Goal: Task Accomplishment & Management: Complete application form

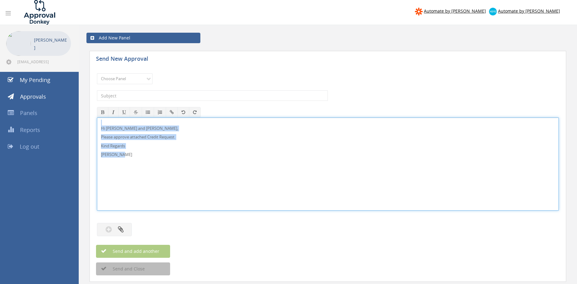
drag, startPoint x: 125, startPoint y: 157, endPoint x: 104, endPoint y: 123, distance: 40.0
click at [97, 118] on div "Hi Lee and Ben, Please approve attached Credit Request. Kind Regards Pam Walker" at bounding box center [328, 164] width 462 height 93
copy div "Hi Lee and Ben, Please approve attached Credit Request. Kind Regards Pam Walker"
click at [97, 73] on select "Choose Panel Alarm Credits RG - 3 NZ Utilities Cable and SAI Global NZ Alarms-1…" at bounding box center [125, 78] width 56 height 11
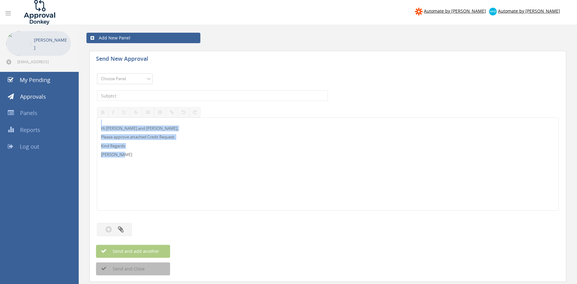
select select "9739"
click option "Credit Requests - 2" at bounding box center [0, 0] width 0 height 0
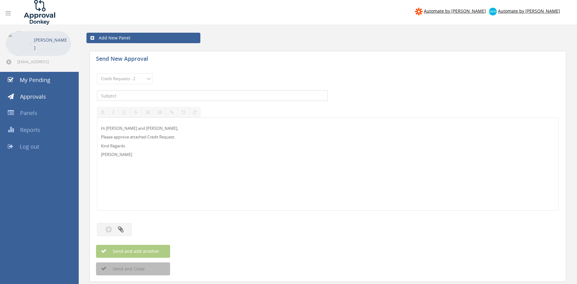
click at [167, 94] on input "text" at bounding box center [212, 95] width 231 height 10
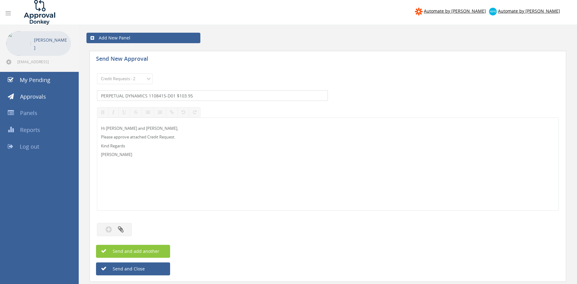
type input "PERPETUAL DYNAMICS 1108415-D01 $103.95"
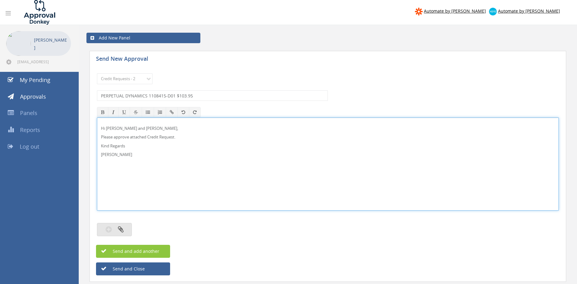
click at [119, 226] on icon "button" at bounding box center [121, 229] width 6 height 7
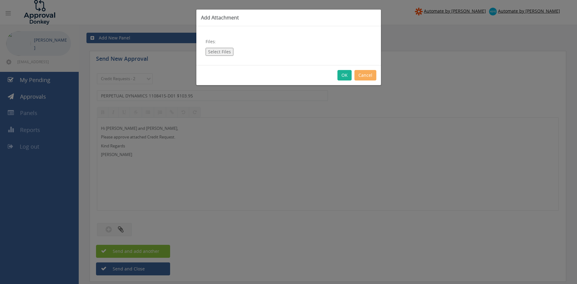
click at [220, 52] on button "Select Files" at bounding box center [220, 52] width 28 height 8
type input "C:\fakepath\PERPETUAL DYNAMICS 1108415-D01.pdf"
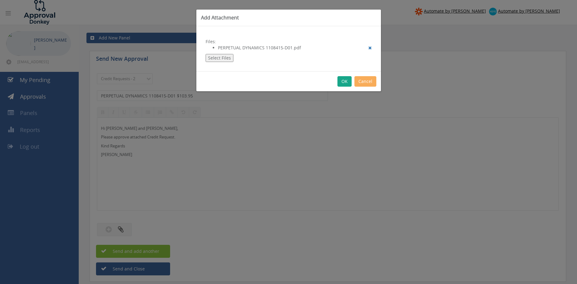
click at [343, 82] on button "OK" at bounding box center [344, 81] width 14 height 10
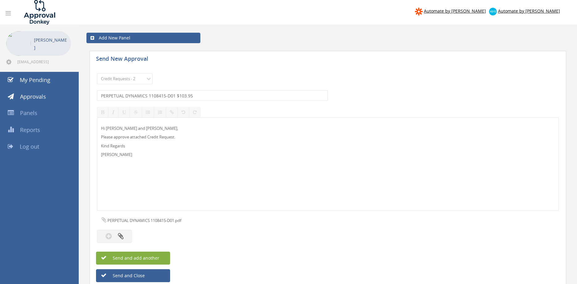
click at [154, 258] on span "Send and add another" at bounding box center [129, 258] width 60 height 6
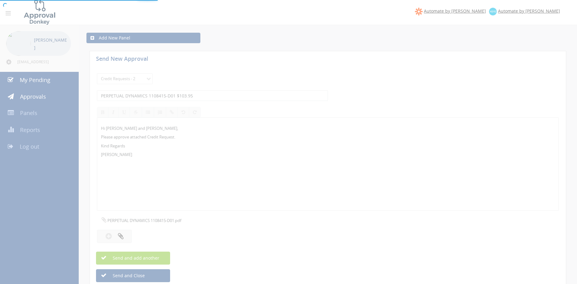
select select
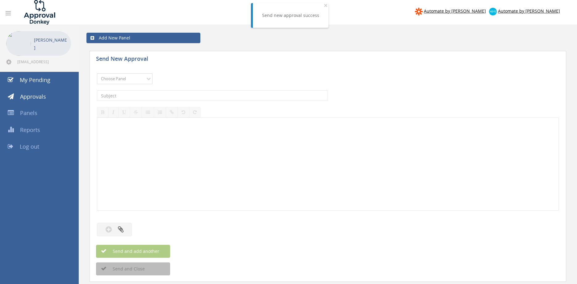
click at [97, 73] on select "Choose Panel Alarm Credits RG - 3 NZ Utilities Cable and SAI Global NZ Alarms-1…" at bounding box center [125, 78] width 56 height 11
select select "9739"
click option "Credit Requests - 2" at bounding box center [0, 0] width 0 height 0
click at [161, 99] on input "text" at bounding box center [212, 95] width 231 height 10
type input "M-FIRE 1107825-D01 $793.76"
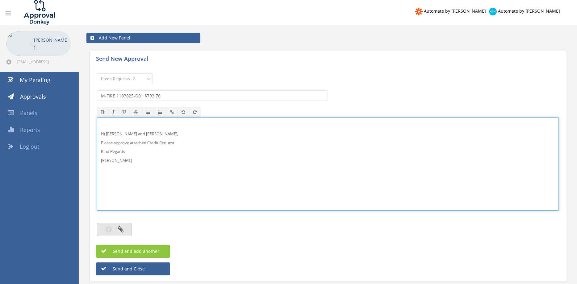
click at [128, 228] on button "button" at bounding box center [114, 229] width 35 height 13
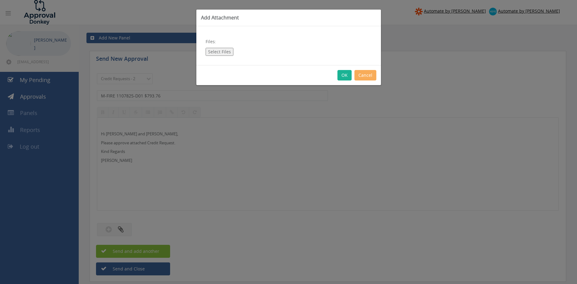
click at [224, 53] on button "Select Files" at bounding box center [220, 52] width 28 height 8
type input "C:\fakepath\M-FIRE 1107825-D01.pdf"
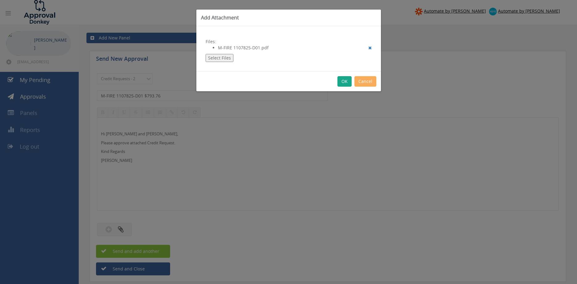
click at [342, 82] on button "OK" at bounding box center [344, 81] width 14 height 10
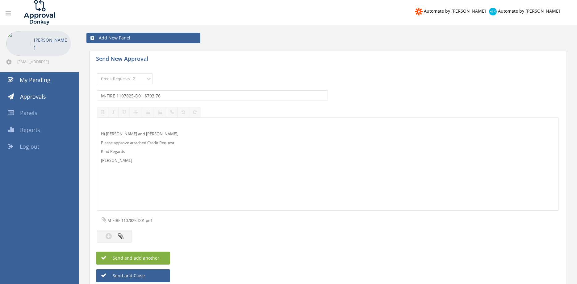
click at [160, 257] on button "Send and add another" at bounding box center [133, 258] width 74 height 13
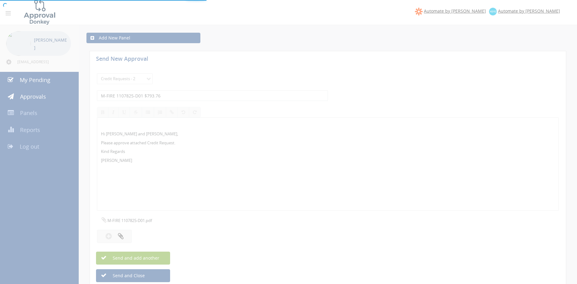
select select
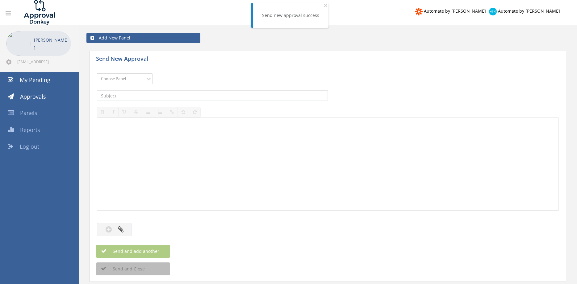
click at [97, 73] on select "Choose Panel Alarm Credits RG - 3 NZ Utilities Cable and SAI Global NZ Alarms-1…" at bounding box center [125, 78] width 56 height 11
select select "9739"
click option "Credit Requests - 2" at bounding box center [0, 0] width 0 height 0
click at [158, 94] on input "text" at bounding box center [212, 95] width 231 height 10
type input "INTERFIRE AGENCIES 1006461-D01 $627.00"
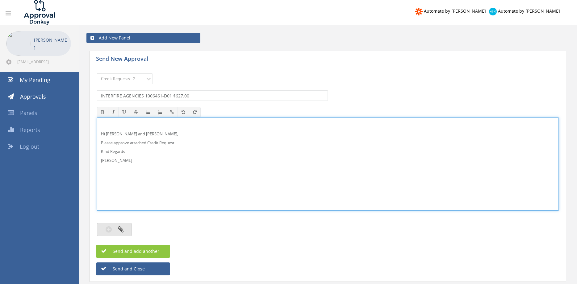
click at [126, 228] on button "button" at bounding box center [114, 229] width 35 height 13
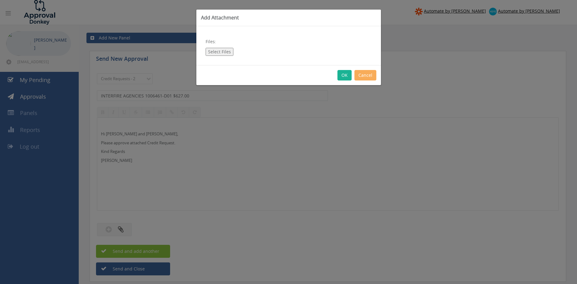
click at [216, 50] on button "Select Files" at bounding box center [220, 52] width 28 height 8
type input "C:\fakepath\INTERFIRE AGENCIES 1006461-D01.pdf"
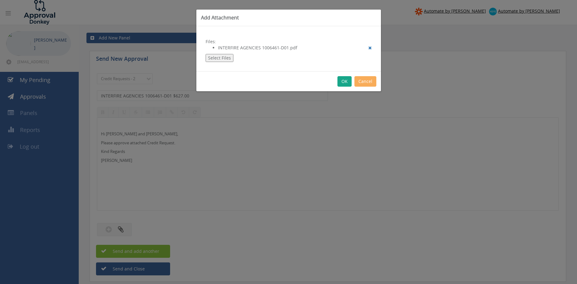
click at [345, 82] on button "OK" at bounding box center [344, 81] width 14 height 10
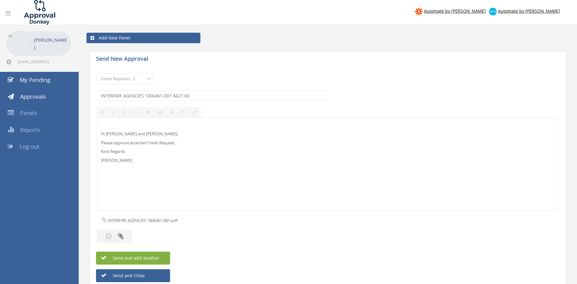
click at [164, 257] on button "Send and add another" at bounding box center [133, 258] width 74 height 13
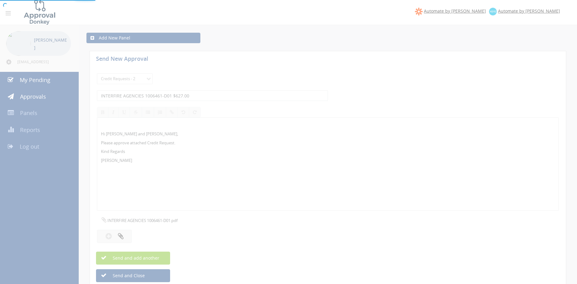
select select
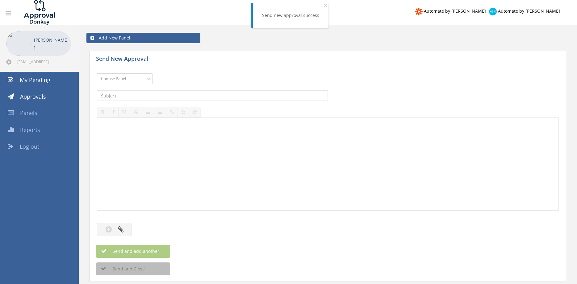
click at [97, 73] on select "Choose Panel Alarm Credits RG - 3 NZ Utilities Cable and SAI Global NZ Alarms-1…" at bounding box center [125, 78] width 56 height 11
select select "9739"
click option "Credit Requests - 2" at bounding box center [0, 0] width 0 height 0
click at [166, 94] on input "text" at bounding box center [212, 95] width 231 height 10
type input "HIX GROUP 1111037-D01 $284.16"
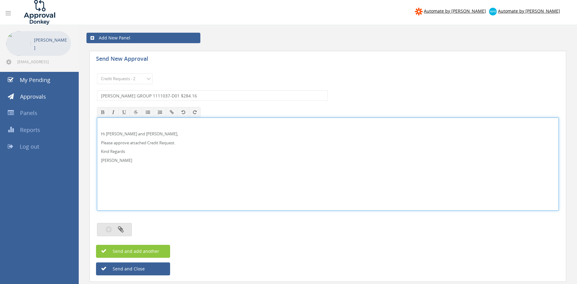
click at [128, 228] on button "button" at bounding box center [114, 229] width 35 height 13
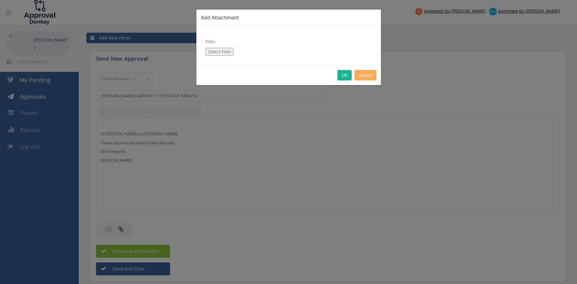
click at [214, 54] on button "Select Files" at bounding box center [220, 52] width 28 height 8
type input "C:\fakepath\HIX 1111037 Credit.pdf"
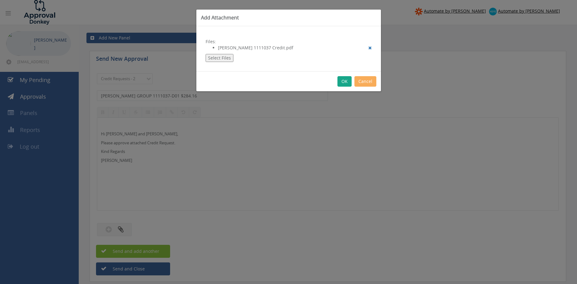
click at [344, 81] on button "OK" at bounding box center [344, 81] width 14 height 10
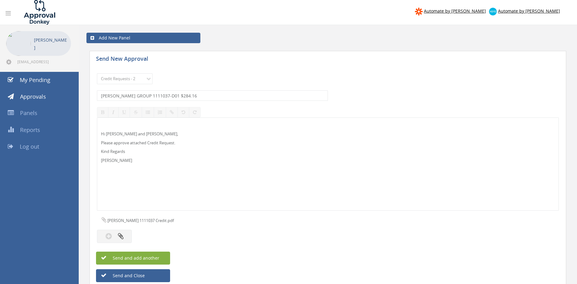
click at [159, 259] on button "Send and add another" at bounding box center [133, 258] width 74 height 13
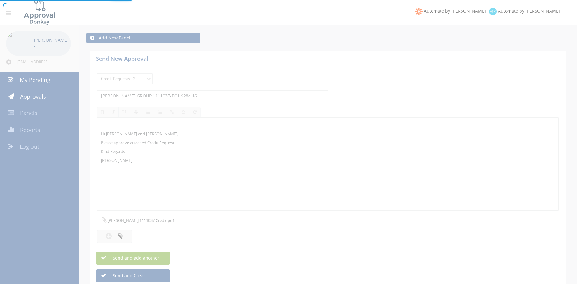
select select
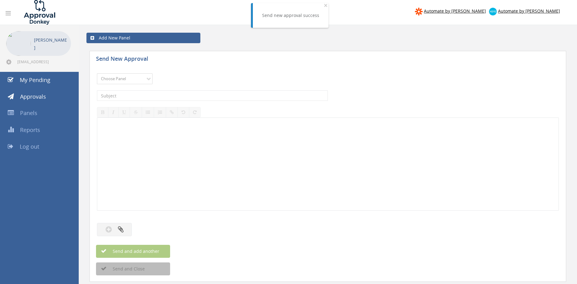
click at [97, 73] on select "Choose Panel Alarm Credits RG - 3 NZ Utilities Cable and SAI Global NZ Alarms-1…" at bounding box center [125, 78] width 56 height 11
select select "9739"
click option "Credit Requests - 2" at bounding box center [0, 0] width 0 height 0
click at [182, 93] on input "text" at bounding box center [212, 95] width 231 height 10
type input "COMPLETE FIRE SAFETY TAS 1108709-D01 $309.16"
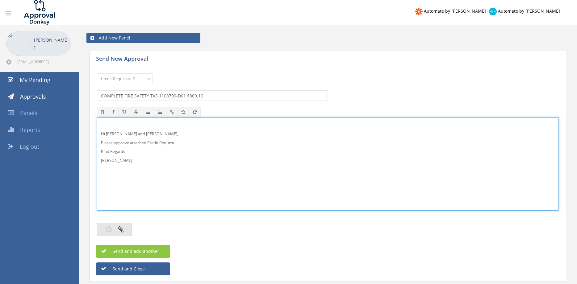
click at [128, 230] on button "button" at bounding box center [114, 229] width 35 height 13
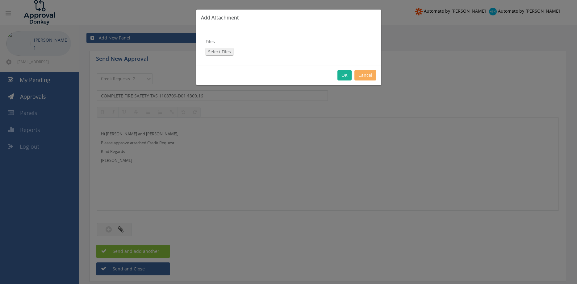
click at [229, 51] on button "Select Files" at bounding box center [220, 52] width 28 height 8
type input "C:\fakepath\COMPLETE FIRE SAFETY TAS 1108709-D01.pdf"
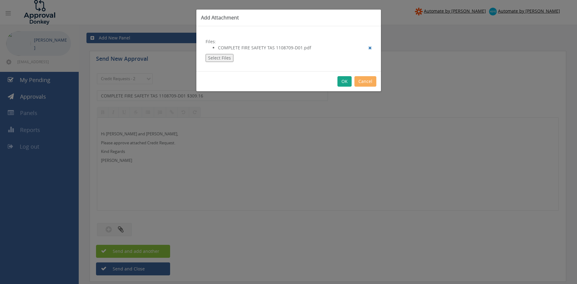
click at [345, 82] on button "OK" at bounding box center [344, 81] width 14 height 10
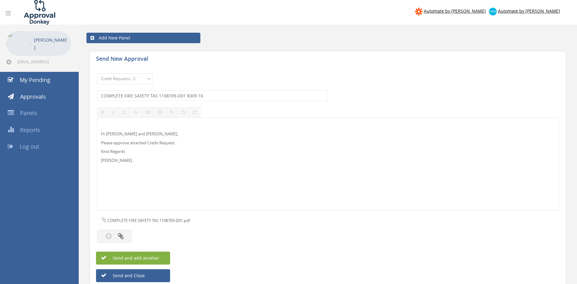
click at [158, 257] on span "Send and add another" at bounding box center [129, 258] width 60 height 6
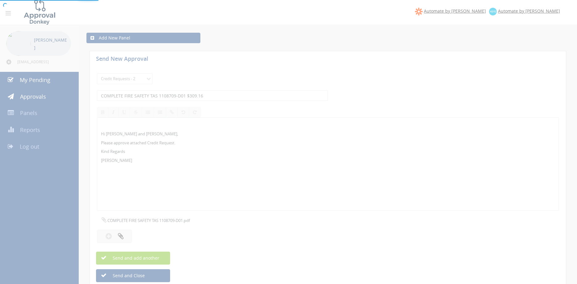
select select
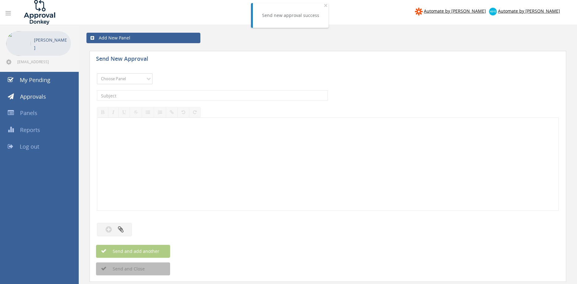
click at [97, 73] on select "Choose Panel Alarm Credits RG - 3 NZ Utilities Cable and SAI Global NZ Alarms-1…" at bounding box center [125, 78] width 56 height 11
select select "9739"
click option "Credit Requests - 2" at bounding box center [0, 0] width 0 height 0
click at [169, 98] on input "text" at bounding box center [212, 95] width 231 height 10
type input "CHARLES BURNS FIRE SERVICES 1109749 $228.01"
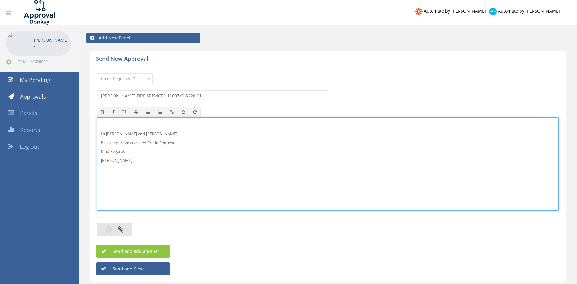
click at [123, 231] on icon "button" at bounding box center [121, 229] width 6 height 7
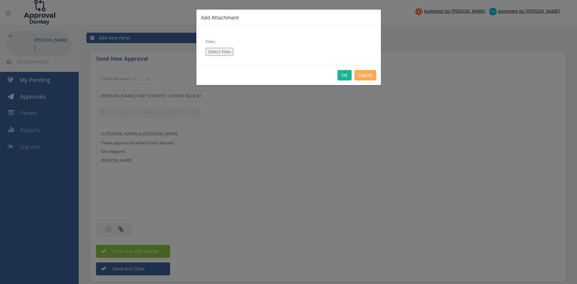
click at [222, 55] on button "Select Files" at bounding box center [220, 52] width 28 height 8
type input "C:\fakepath\1109749 - Charles Burns 1109749-D01.pdf"
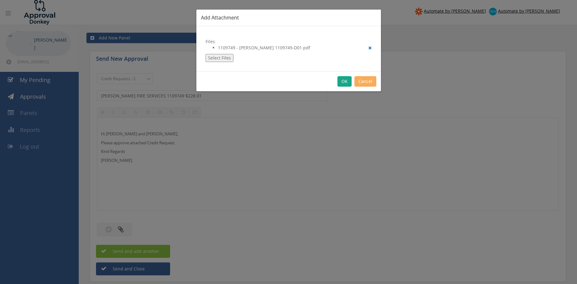
click at [346, 82] on button "OK" at bounding box center [344, 81] width 14 height 10
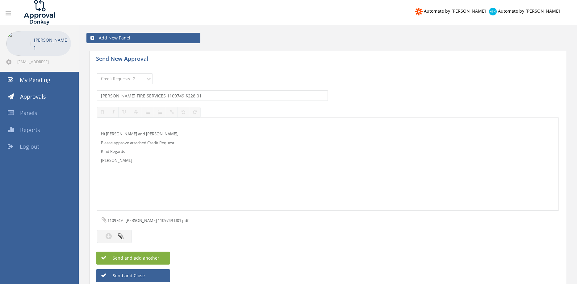
click at [151, 257] on span "Send and add another" at bounding box center [129, 258] width 60 height 6
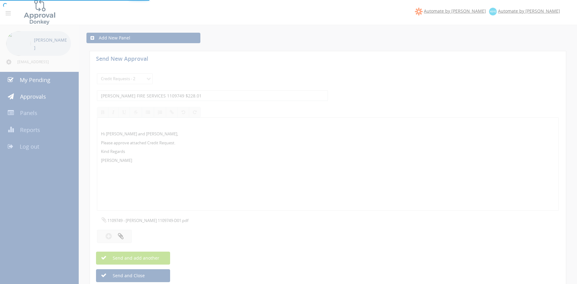
select select
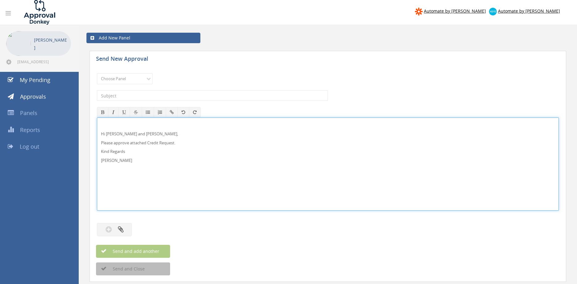
click at [113, 134] on p "Hi Lee and Ben," at bounding box center [328, 134] width 454 height 6
click at [97, 132] on div "Hi Lee, Rob and Ben, Please approve attached Credit Request. Kind Regards Pam W…" at bounding box center [328, 164] width 462 height 93
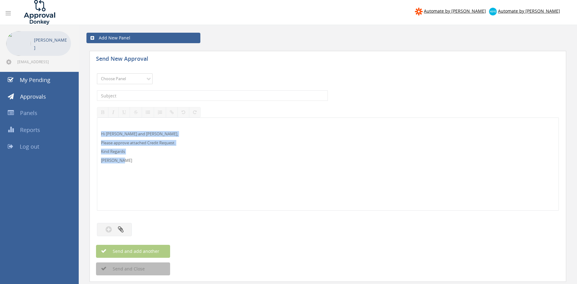
click at [97, 73] on select "Choose Panel Alarm Credits RG - 3 NZ Utilities Cable and SAI Global NZ Alarms-1…" at bounding box center [125, 78] width 56 height 11
select select "13144"
click option "Alarm Credits RG - 3" at bounding box center [0, 0] width 0 height 0
click at [141, 96] on input "text" at bounding box center [212, 95] width 231 height 10
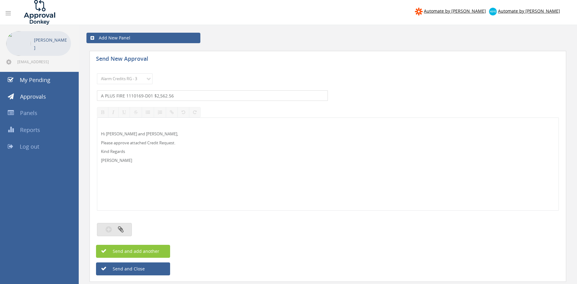
type input "A PLUS FIRE 1110169-D01 $2,562.56"
click at [127, 227] on button "button" at bounding box center [114, 229] width 35 height 13
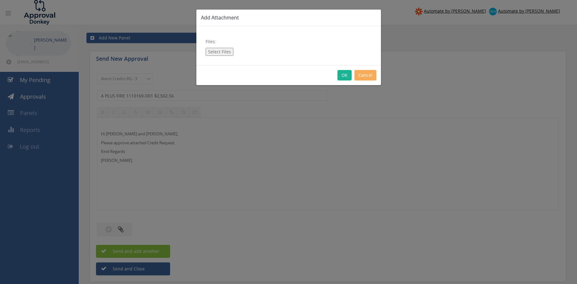
click at [220, 54] on button "Select Files" at bounding box center [220, 52] width 28 height 8
type input "C:\fakepath\1110169 - A Plus Fire.pdf"
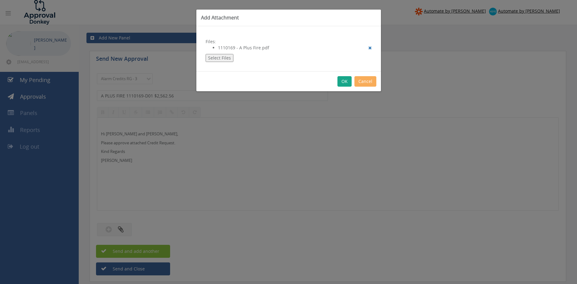
click at [344, 78] on button "OK" at bounding box center [344, 81] width 14 height 10
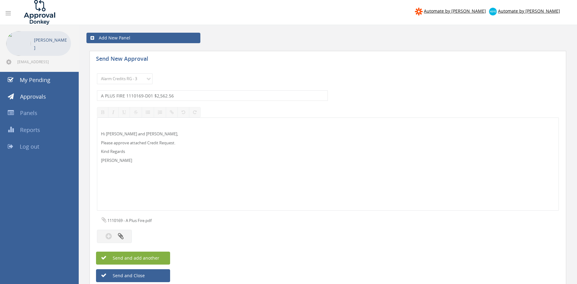
click at [160, 257] on button "Send and add another" at bounding box center [133, 258] width 74 height 13
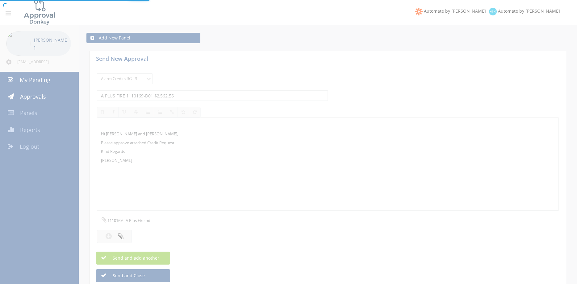
select select
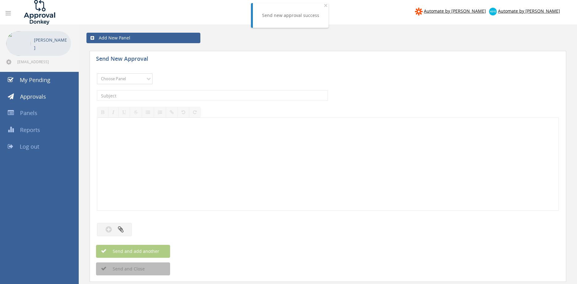
click at [129, 81] on select "Choose Panel Alarm Credits RG - 3 NZ Utilities Cable and SAI Global NZ Alarms-1…" at bounding box center [125, 78] width 56 height 11
select select "13144"
click option "Alarm Credits RG - 3" at bounding box center [0, 0] width 0 height 0
click at [138, 94] on input "text" at bounding box center [212, 95] width 231 height 10
type input "ASPIRE FIRE 1111524-D01 $388.26"
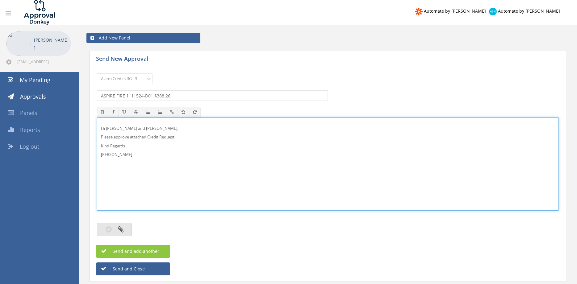
click at [128, 228] on button "button" at bounding box center [114, 229] width 35 height 13
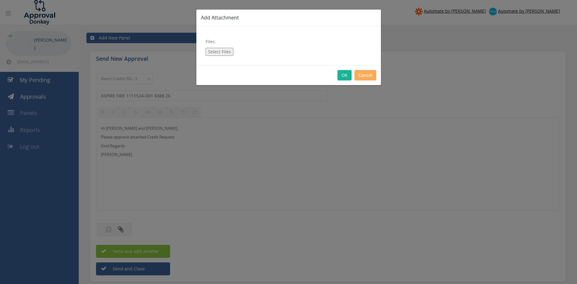
click at [224, 55] on button "Select Files" at bounding box center [220, 52] width 28 height 8
type input "C:\fakepath\1111524 -Aspire.pdf"
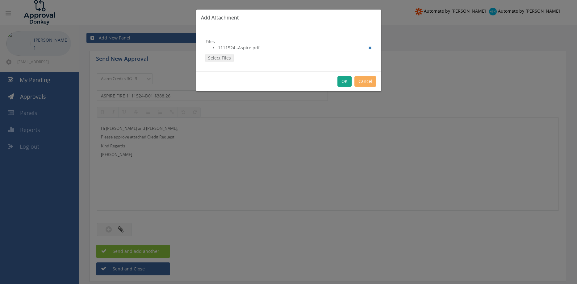
click at [343, 81] on button "OK" at bounding box center [344, 81] width 14 height 10
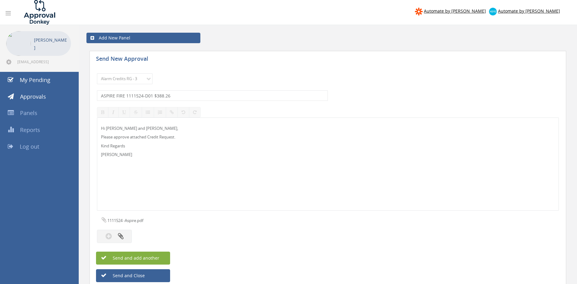
click at [164, 259] on button "Send and add another" at bounding box center [133, 258] width 74 height 13
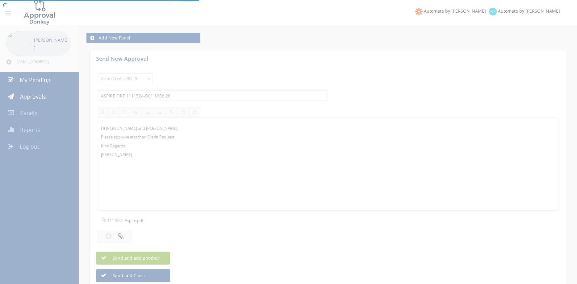
select select
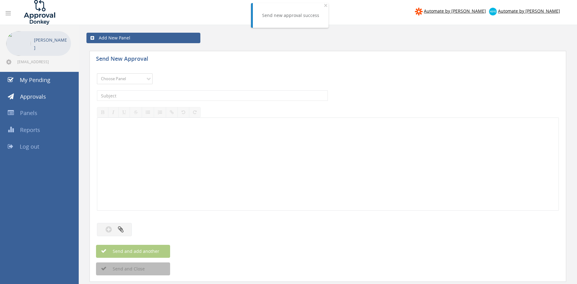
click at [97, 73] on select "Choose Panel Alarm Credits RG - 3 NZ Utilities Cable and SAI Global NZ Alarms-1…" at bounding box center [125, 78] width 56 height 11
select select "13144"
click option "Alarm Credits RG - 3" at bounding box center [0, 0] width 0 height 0
click at [146, 94] on input "text" at bounding box center [212, 95] width 231 height 10
type input "BLUE FIRE 1086872-D01 $10,251.66"
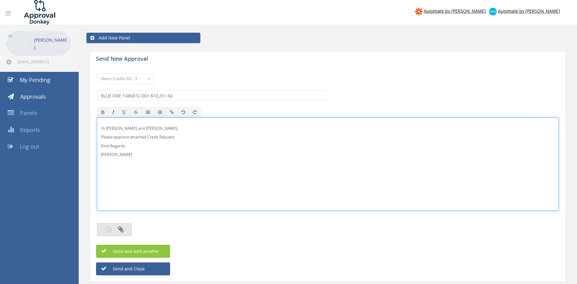
click at [123, 230] on icon "button" at bounding box center [121, 229] width 6 height 7
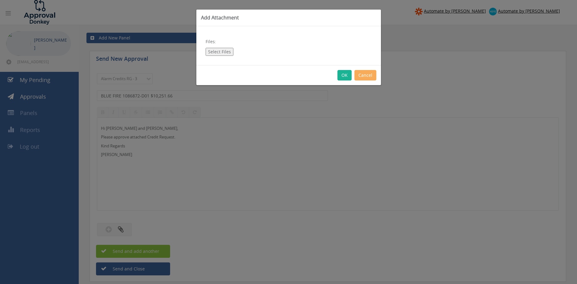
click at [226, 54] on button "Select Files" at bounding box center [220, 52] width 28 height 8
type input "C:\fakepath\BLUE FIRE 1086872.pdf"
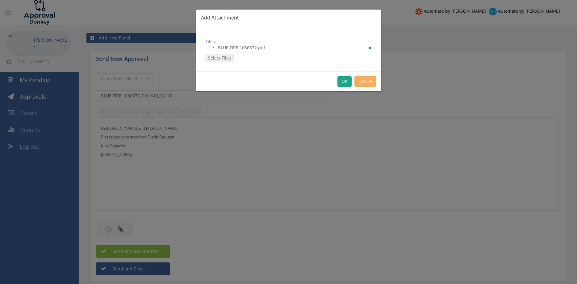
click at [344, 83] on button "OK" at bounding box center [344, 81] width 14 height 10
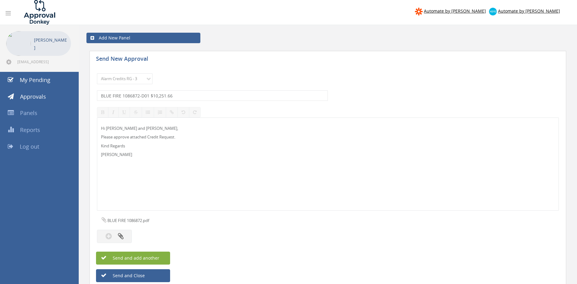
click at [155, 255] on span "Send and add another" at bounding box center [129, 258] width 60 height 6
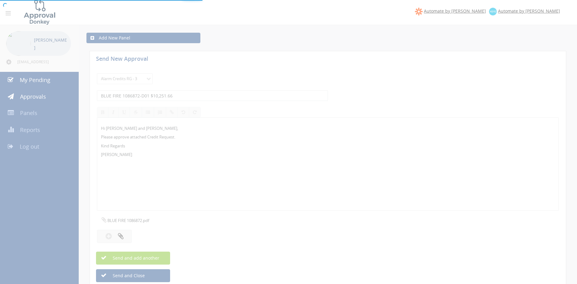
select select
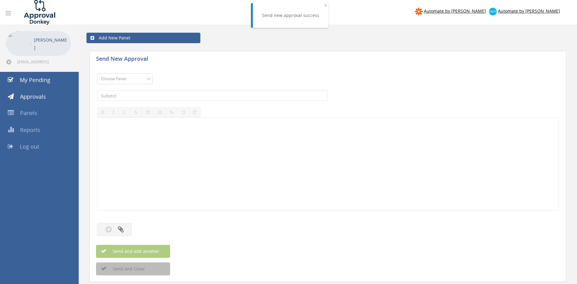
click at [97, 73] on select "Choose Panel Alarm Credits RG - 3 NZ Utilities Cable and SAI Global NZ Alarms-1…" at bounding box center [125, 78] width 56 height 11
select select "13144"
click option "Alarm Credits RG - 3" at bounding box center [0, 0] width 0 height 0
click at [134, 94] on input "text" at bounding box center [212, 95] width 231 height 10
type input "FORM 1 1108768-D01 $203.50"
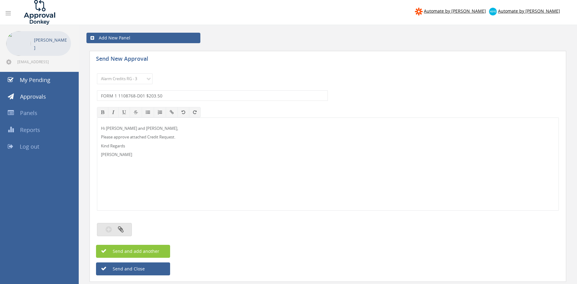
click at [129, 228] on button "button" at bounding box center [114, 229] width 35 height 13
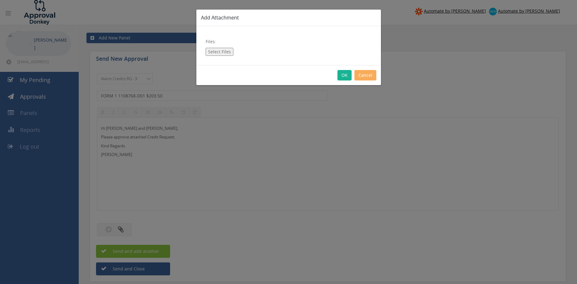
click at [223, 52] on button "Select Files" at bounding box center [220, 52] width 28 height 8
type input "C:\fakepath\Form 1 Credit 1108768-D01.pdf"
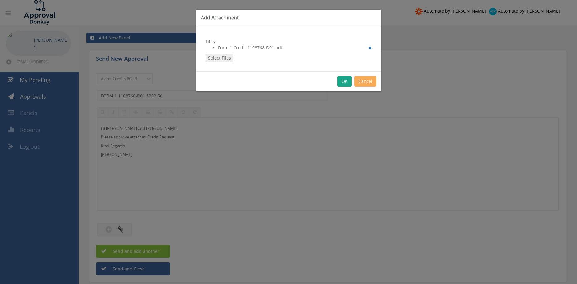
click at [343, 83] on button "OK" at bounding box center [344, 81] width 14 height 10
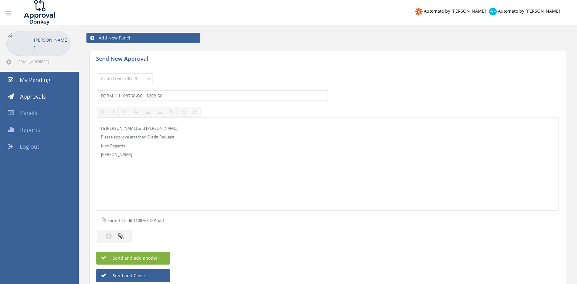
click at [162, 259] on button "Send and add another" at bounding box center [133, 258] width 74 height 13
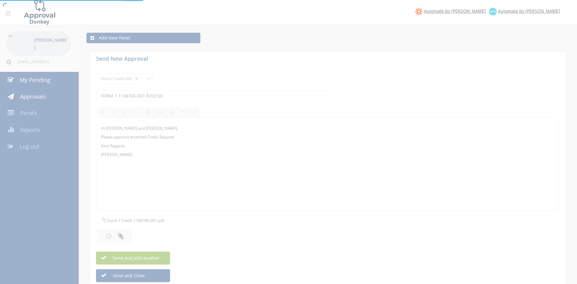
select select
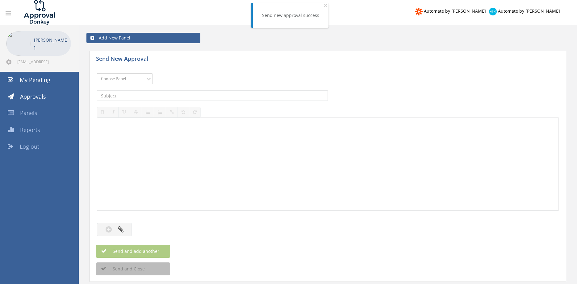
click at [97, 73] on select "Choose Panel Alarm Credits RG - 3 NZ Utilities Cable and SAI Global NZ Alarms-1…" at bounding box center [125, 78] width 56 height 11
select select "13144"
click option "Alarm Credits RG - 3" at bounding box center [0, 0] width 0 height 0
click at [134, 94] on input "text" at bounding box center [212, 95] width 231 height 10
type input "PREMIER FIRE 1111550-D01 $357.34"
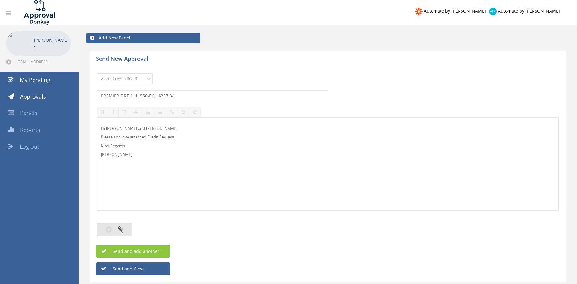
click at [125, 228] on button "button" at bounding box center [114, 229] width 35 height 13
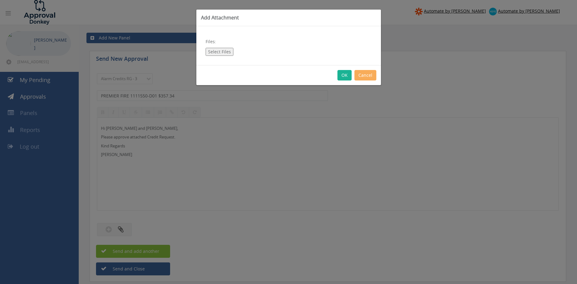
click at [220, 54] on button "Select Files" at bounding box center [220, 52] width 28 height 8
type input "C:\fakepath\PREMIER FIRE 1111550-D01.pdf"
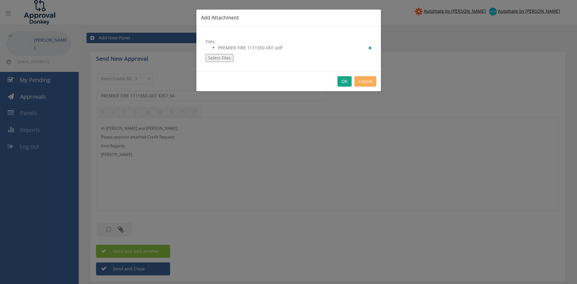
click at [343, 81] on button "OK" at bounding box center [344, 81] width 14 height 10
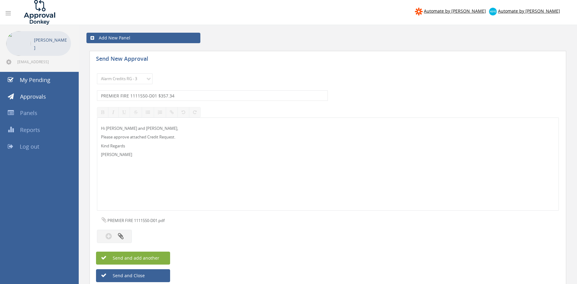
click at [154, 257] on span "Send and add another" at bounding box center [129, 258] width 60 height 6
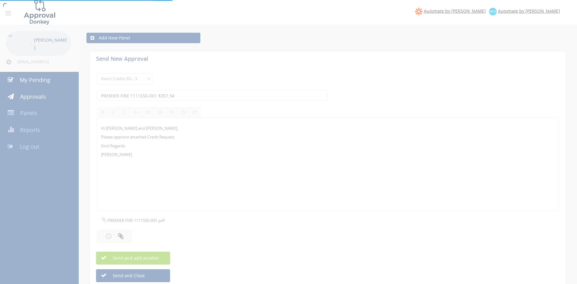
select select
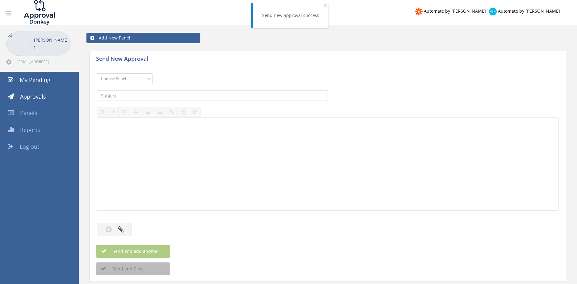
click at [97, 73] on select "Choose Panel Alarm Credits RG - 3 NZ Utilities Cable and SAI Global NZ Alarms-1…" at bounding box center [125, 78] width 56 height 11
select select "13144"
click option "Alarm Credits RG - 3" at bounding box center [0, 0] width 0 height 0
click at [149, 94] on input "text" at bounding box center [212, 95] width 231 height 10
type input "TVH 1075423-D01 $1,658.69"
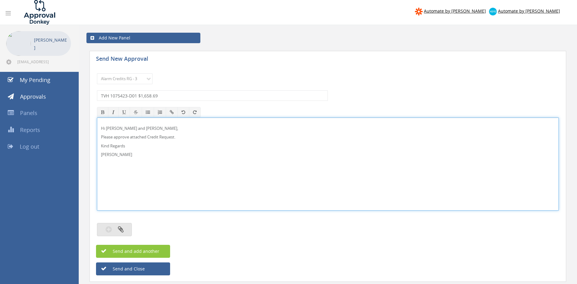
click at [124, 229] on button "button" at bounding box center [114, 229] width 35 height 13
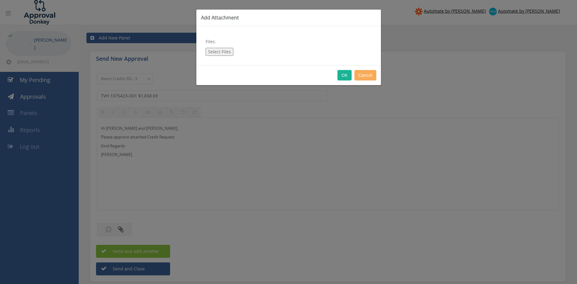
click at [217, 52] on button "Select Files" at bounding box center [220, 52] width 28 height 8
type input "C:\fakepath\TVH 1075423-D01.pdf"
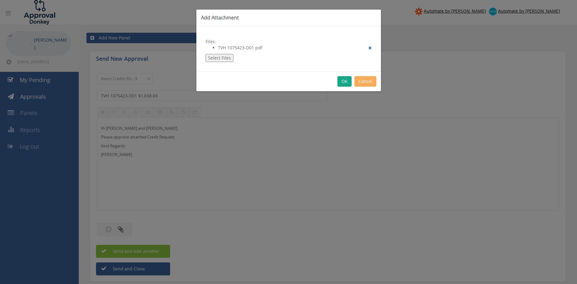
click at [342, 80] on button "OK" at bounding box center [344, 81] width 14 height 10
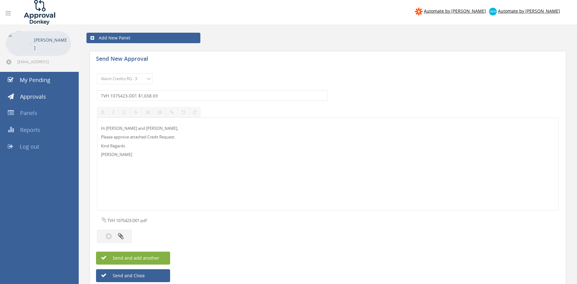
click at [161, 257] on button "Send and add another" at bounding box center [133, 258] width 74 height 13
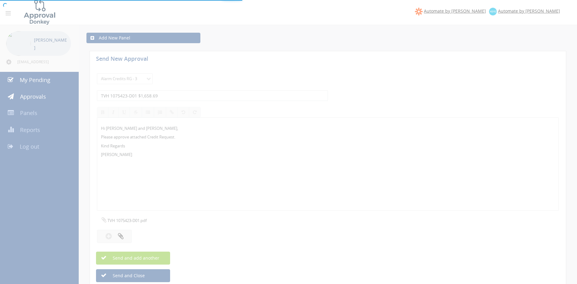
select select
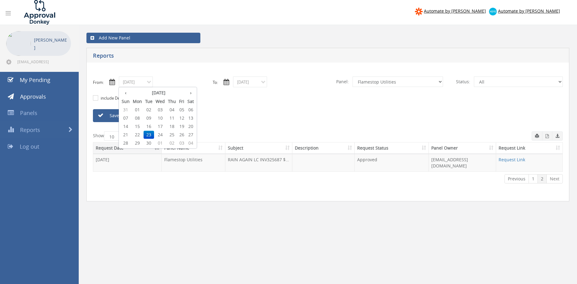
select select "number:9744"
click at [191, 94] on th "›" at bounding box center [191, 93] width 10 height 9
click at [163, 111] on span "01" at bounding box center [160, 110] width 12 height 8
type input "10/01/2025"
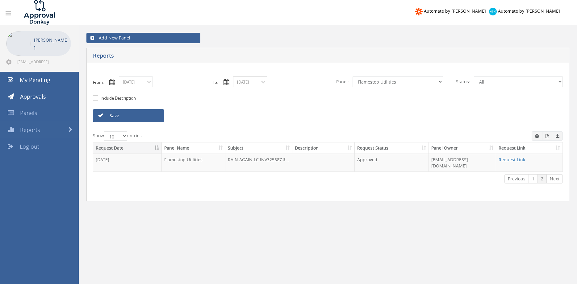
click at [246, 81] on input "09/23/2025" at bounding box center [250, 82] width 34 height 11
click at [306, 94] on th "›" at bounding box center [305, 93] width 10 height 9
click at [275, 111] on span "01" at bounding box center [274, 110] width 12 height 8
type input "10/01/2025"
click at [353, 77] on select "All Alarm Credits RG - 3 NZ Utilities Cable and SAI Global NZ Alarms-1 NZ FX Pa…" at bounding box center [398, 82] width 90 height 10
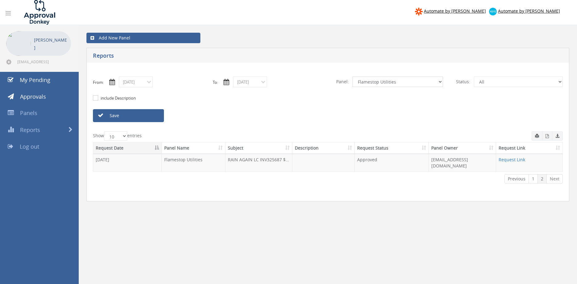
click option "Flamestop Utilities" at bounding box center [0, 0] width 0 height 0
click at [158, 115] on link "Save" at bounding box center [128, 115] width 71 height 13
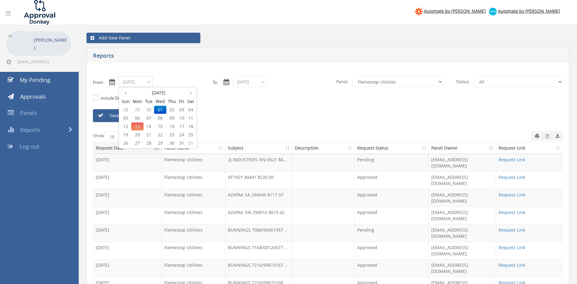
click at [140, 83] on input "10/01/2025" at bounding box center [136, 82] width 34 height 11
drag, startPoint x: 174, startPoint y: 108, endPoint x: 213, endPoint y: 94, distance: 41.3
click at [174, 109] on span "02" at bounding box center [171, 110] width 11 height 8
type input "10/02/2025"
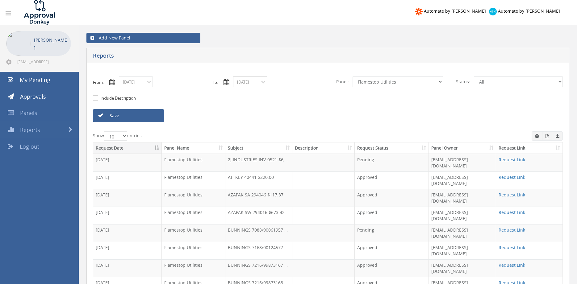
click at [251, 82] on input "10/01/2025" at bounding box center [250, 82] width 34 height 11
click at [287, 109] on span "02" at bounding box center [286, 110] width 11 height 8
type input "10/02/2025"
click at [152, 118] on link "Save" at bounding box center [128, 115] width 71 height 13
click at [512, 192] on link "Request Link" at bounding box center [512, 195] width 27 height 6
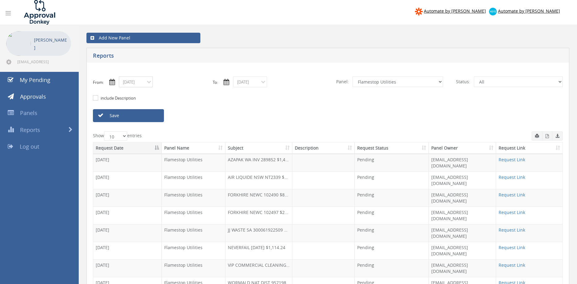
click at [141, 83] on input "10/02/2025" at bounding box center [136, 82] width 34 height 11
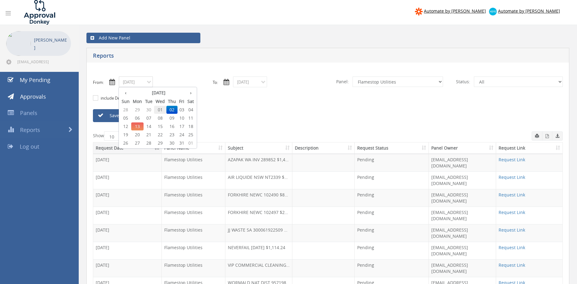
click at [161, 109] on span "01" at bounding box center [160, 110] width 12 height 8
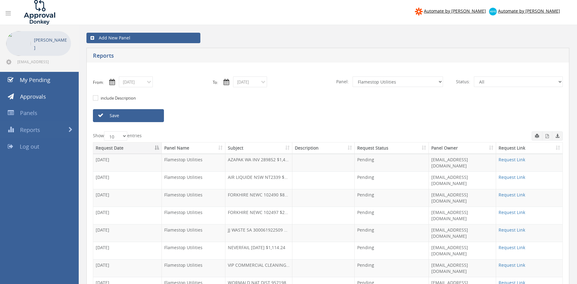
click at [143, 114] on link "Save" at bounding box center [128, 115] width 71 height 13
click at [235, 147] on th "Subject" at bounding box center [258, 148] width 67 height 11
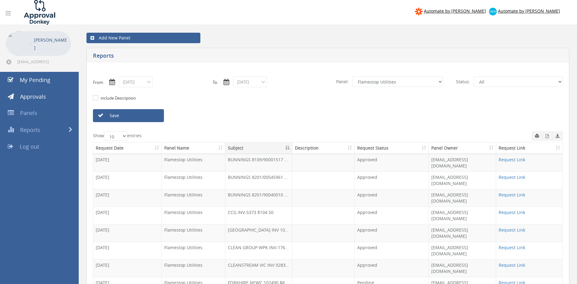
click at [147, 84] on input "10/01/2025" at bounding box center [136, 82] width 34 height 11
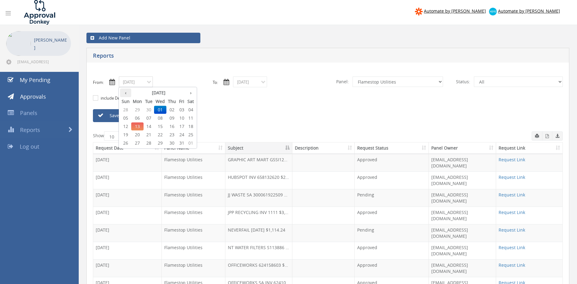
click at [126, 93] on th "‹" at bounding box center [125, 93] width 11 height 9
click at [138, 111] on span "01" at bounding box center [137, 110] width 12 height 8
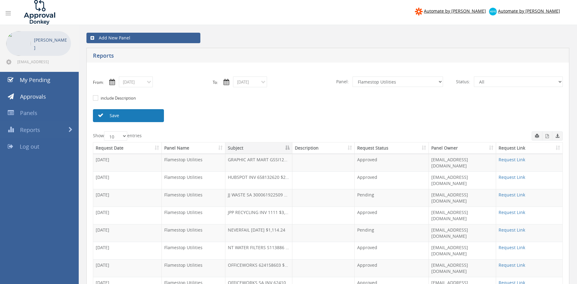
click at [136, 117] on link "Save" at bounding box center [128, 115] width 71 height 13
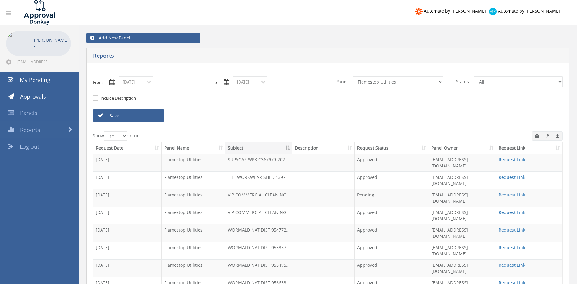
click at [145, 86] on input "09/01/2025" at bounding box center [136, 82] width 34 height 11
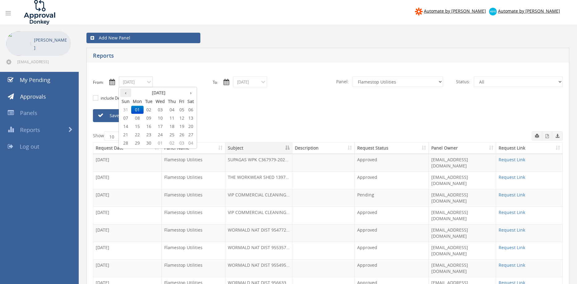
click at [127, 92] on th "‹" at bounding box center [125, 93] width 11 height 9
type input "08/01/2025"
click at [183, 109] on span "01" at bounding box center [182, 110] width 8 height 8
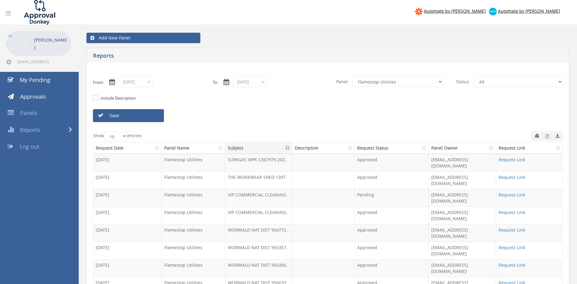
click at [152, 116] on link "Save" at bounding box center [128, 115] width 71 height 13
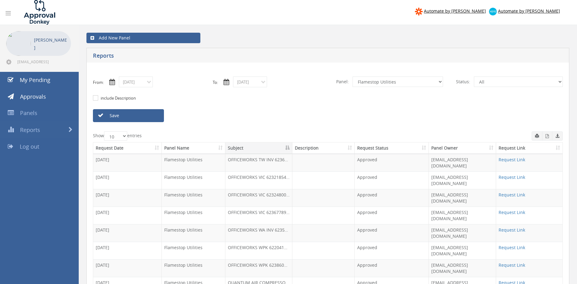
click option "Alarm Suppliers - 2" at bounding box center [0, 0] width 0 height 0
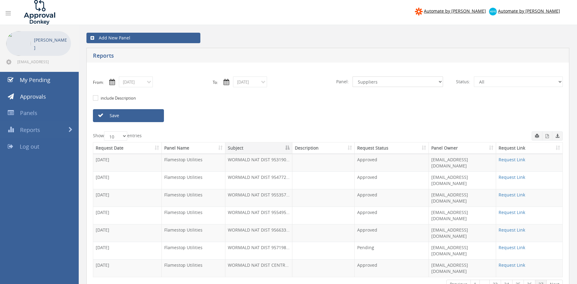
click option "Suppliers" at bounding box center [0, 0] width 0 height 0
click at [439, 82] on select "All Alarm Credits RG - 3 NZ Utilities Cable and SAI Global NZ Alarms-1 NZ FX Pa…" at bounding box center [398, 82] width 90 height 10
select select "number:9744"
click option "Flamestop Utilities" at bounding box center [0, 0] width 0 height 0
click at [353, 77] on select "All Alarm Credits RG - 3 NZ Utilities Cable and SAI Global NZ Alarms-1 NZ FX Pa…" at bounding box center [398, 82] width 90 height 10
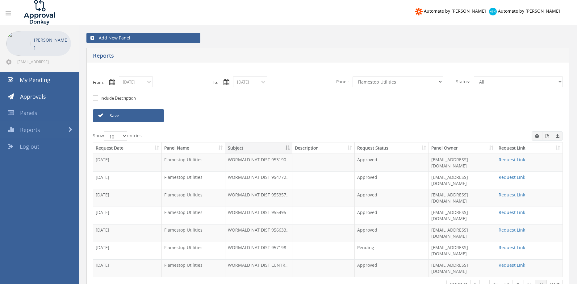
click at [464, 98] on div "include Description" at bounding box center [327, 98] width 479 height 22
click at [143, 83] on input "08/01/2025" at bounding box center [136, 82] width 34 height 11
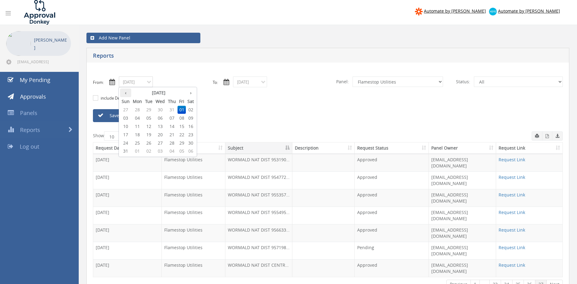
click at [127, 94] on th "‹" at bounding box center [125, 93] width 11 height 9
type input "07/01/2025"
click at [152, 109] on span "01" at bounding box center [149, 110] width 10 height 8
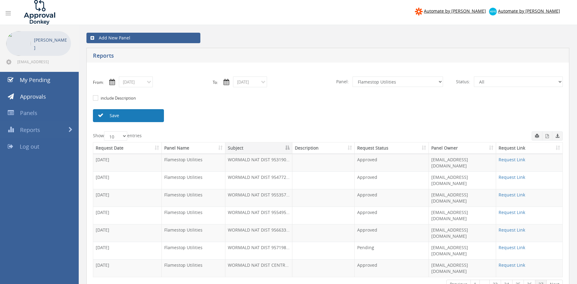
drag, startPoint x: 142, startPoint y: 115, endPoint x: 165, endPoint y: 115, distance: 23.2
click at [142, 115] on link "Save" at bounding box center [128, 115] width 71 height 13
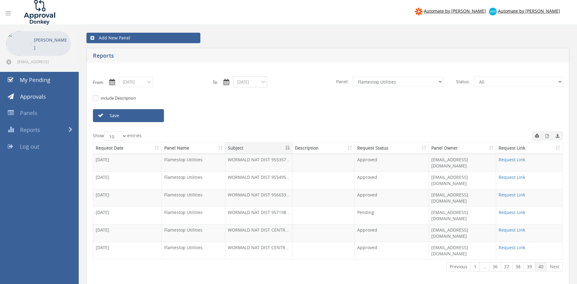
click at [255, 83] on input "10/02/2025" at bounding box center [250, 82] width 34 height 11
click at [242, 94] on th "‹" at bounding box center [239, 93] width 11 height 9
type input "07/02/2025"
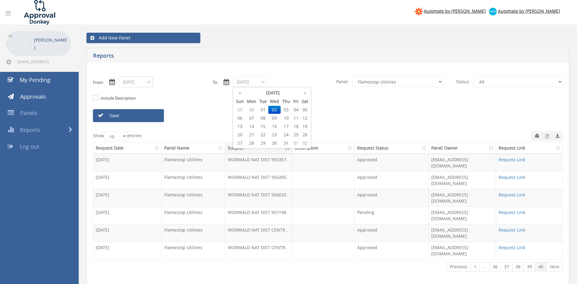
click at [149, 82] on input "07/01/2025" at bounding box center [136, 82] width 34 height 11
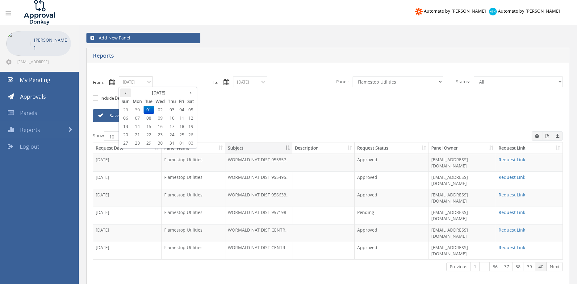
click at [128, 94] on th "‹" at bounding box center [125, 93] width 11 height 9
click at [132, 116] on span "02" at bounding box center [137, 118] width 12 height 8
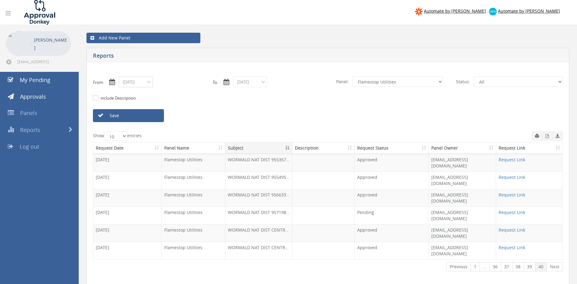
click at [148, 82] on input "06/02/2025" at bounding box center [136, 82] width 34 height 11
click at [139, 115] on link "Save" at bounding box center [128, 115] width 71 height 13
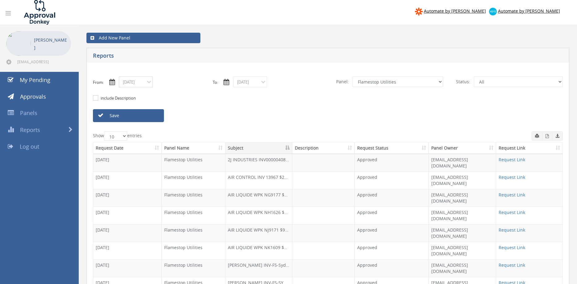
click at [144, 82] on input "06/02/2025" at bounding box center [136, 82] width 34 height 11
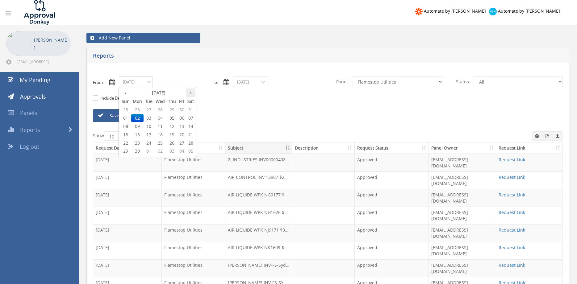
click at [195, 94] on th "›" at bounding box center [191, 93] width 10 height 9
click at [194, 94] on th "›" at bounding box center [191, 93] width 10 height 9
click at [161, 117] on span "08" at bounding box center [160, 118] width 12 height 8
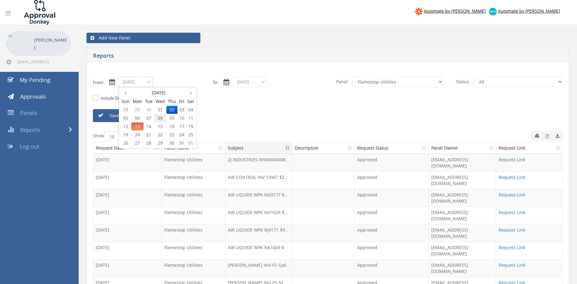
type input "10/08/2025"
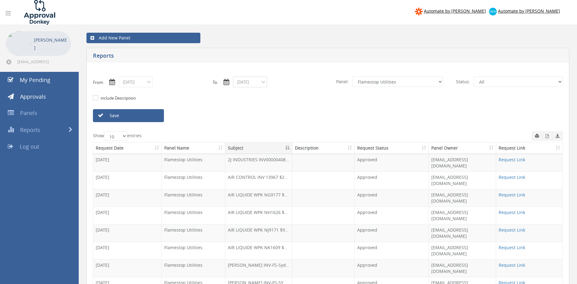
click at [245, 82] on input "07/02/2025" at bounding box center [250, 82] width 34 height 11
click at [306, 93] on th "›" at bounding box center [305, 93] width 10 height 9
click at [298, 118] on span "08" at bounding box center [296, 118] width 8 height 8
type input "08/08/2025"
click at [353, 77] on select "All Alarm Credits RG - 3 NZ Utilities Cable and SAI Global NZ Alarms-1 NZ FX Pa…" at bounding box center [398, 82] width 90 height 10
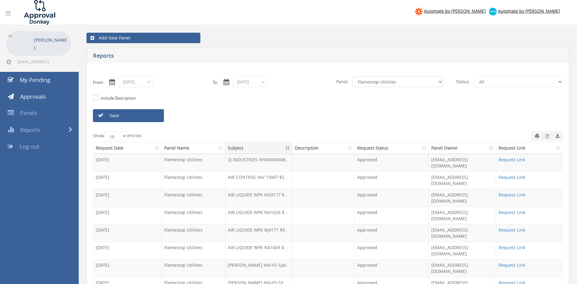
select select "number:9680"
click option "Alarm Suppliers - 2" at bounding box center [0, 0] width 0 height 0
click at [153, 117] on link "Save" at bounding box center [128, 115] width 71 height 13
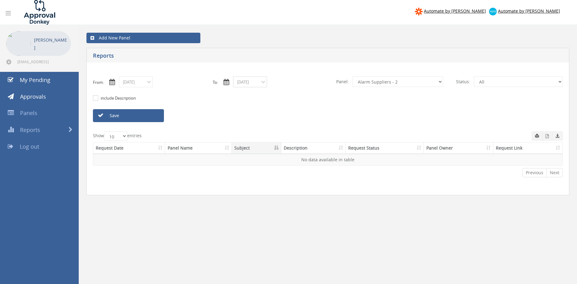
click at [251, 84] on input "08/08/2025" at bounding box center [250, 82] width 34 height 11
click at [304, 94] on th "›" at bounding box center [305, 93] width 10 height 9
type input "10/08/2025"
click at [277, 119] on span "08" at bounding box center [274, 118] width 12 height 8
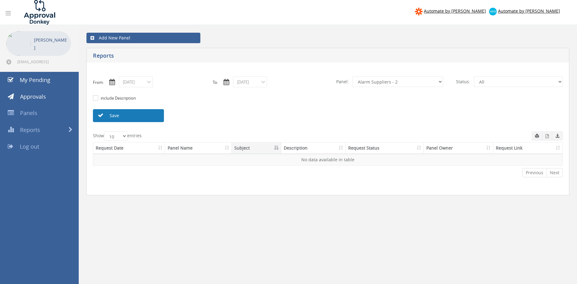
click at [154, 117] on link "Save" at bounding box center [128, 115] width 71 height 13
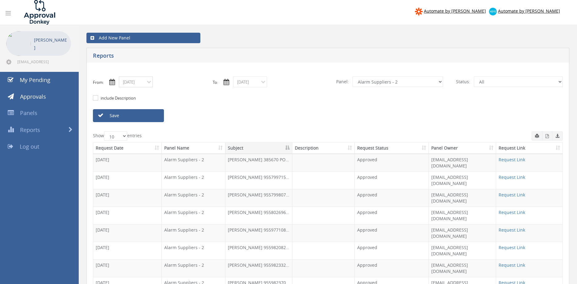
click at [145, 85] on input "10/08/2025" at bounding box center [136, 82] width 34 height 11
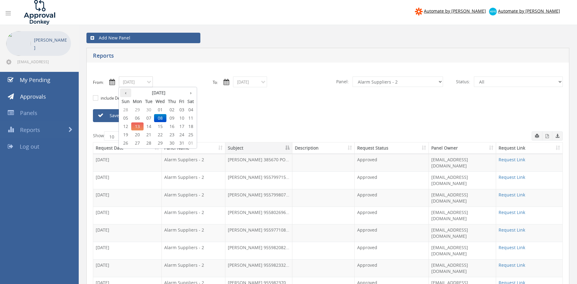
click at [127, 94] on th "‹" at bounding box center [125, 93] width 11 height 9
drag, startPoint x: 174, startPoint y: 135, endPoint x: 220, endPoint y: 112, distance: 51.1
click at [174, 134] on span "25" at bounding box center [171, 135] width 11 height 8
type input "09/25/2025"
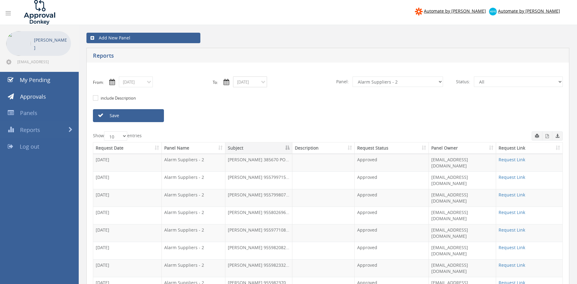
click at [249, 83] on input "10/08/2025" at bounding box center [250, 82] width 34 height 11
click at [240, 95] on th "‹" at bounding box center [239, 93] width 11 height 9
click at [288, 133] on span "25" at bounding box center [286, 135] width 11 height 8
type input "09/25/2025"
click at [157, 115] on link "Save" at bounding box center [128, 115] width 71 height 13
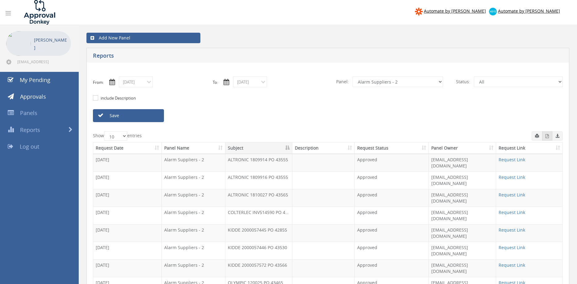
click at [547, 137] on icon "button" at bounding box center [547, 136] width 3 height 4
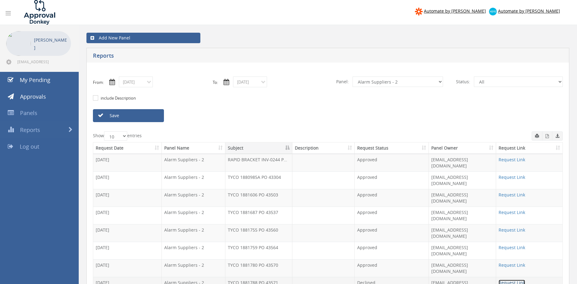
click at [511, 280] on link "Request Link" at bounding box center [512, 283] width 27 height 6
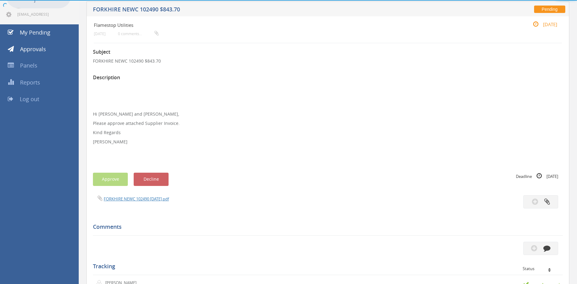
scroll to position [46, 0]
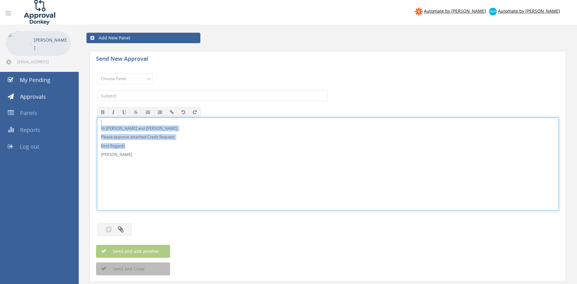
drag, startPoint x: 131, startPoint y: 162, endPoint x: 90, endPoint y: 115, distance: 62.5
click at [97, 118] on div "Hi Lee, Rob and Ben, Please approve attached Credit Request. Kind Regards Pam W…" at bounding box center [328, 164] width 462 height 93
copy div "Hi Lee, Rob and Ben, Please approve attached Credit Request. Kind Regards"
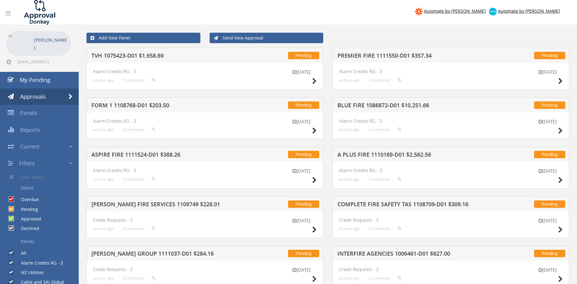
click at [257, 40] on link "Send New Approval" at bounding box center [267, 38] width 114 height 10
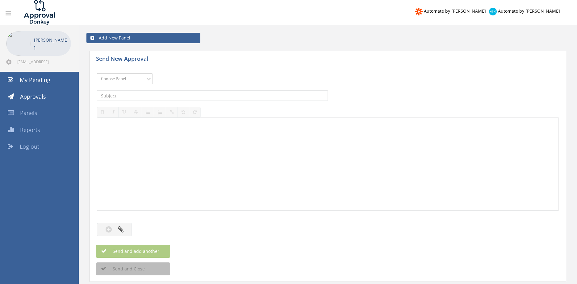
select select "9680"
click option "Alarm Suppliers - 2" at bounding box center [0, 0] width 0 height 0
drag, startPoint x: 153, startPoint y: 99, endPoint x: 165, endPoint y: 96, distance: 12.2
click at [153, 99] on input "text" at bounding box center [212, 95] width 231 height 10
click at [149, 95] on input "TYCO" at bounding box center [212, 95] width 231 height 10
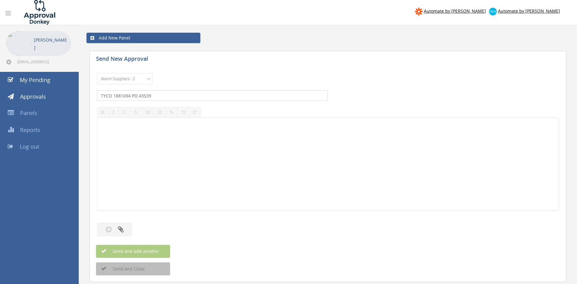
type input "TYCO 1881694 PO 43539"
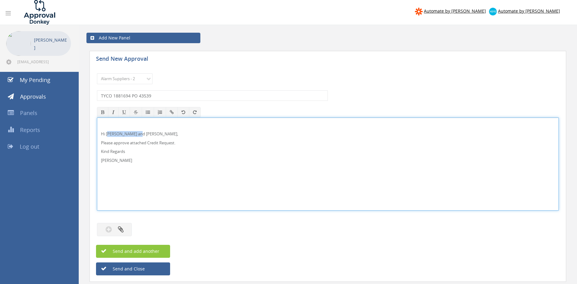
drag, startPoint x: 107, startPoint y: 134, endPoint x: 138, endPoint y: 134, distance: 30.6
click at [138, 134] on p "Hi Lee, Rob and Ben," at bounding box center [328, 134] width 454 height 6
drag, startPoint x: 105, startPoint y: 160, endPoint x: 85, endPoint y: 129, distance: 36.9
click at [97, 129] on div "Hi Rob, Please approve attached Supplier Invoice. Kind Regards Pam Walker" at bounding box center [328, 164] width 462 height 93
copy div "Hi Rob, Please approve attached Supplier Invoice. Kind Regards Pam Walker"
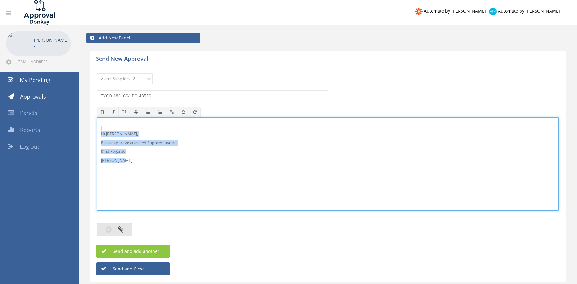
click at [118, 230] on icon "button" at bounding box center [121, 229] width 6 height 7
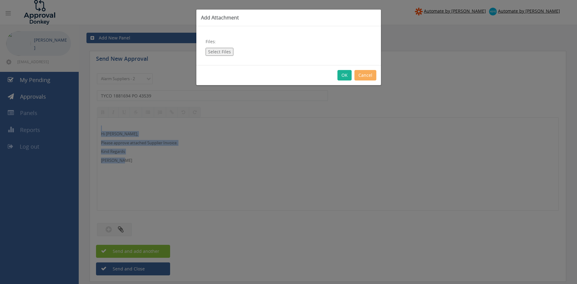
click at [219, 49] on button "Select Files" at bounding box center [220, 52] width 28 height 8
type input "C:\fakepath\TYCO 1881694 18.09.25 PO 43539.pdf"
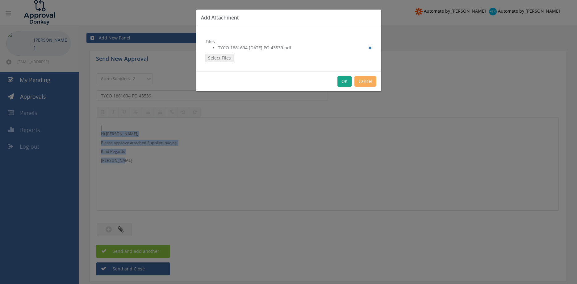
click at [343, 83] on button "OK" at bounding box center [344, 81] width 14 height 10
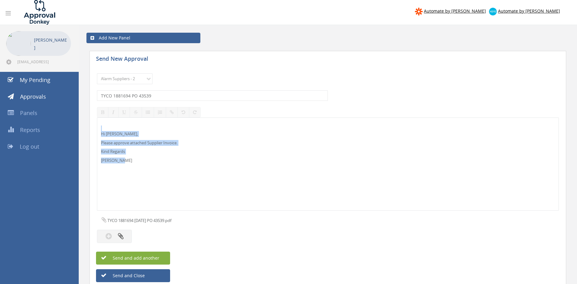
click at [155, 256] on span "Send and add another" at bounding box center [129, 258] width 60 height 6
select select
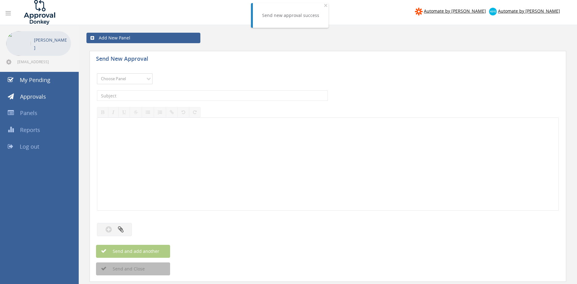
click at [128, 80] on select "Choose Panel Alarm Credits RG - 3 NZ Utilities Cable and SAI Global NZ Alarms-1…" at bounding box center [125, 78] width 56 height 11
select select "9680"
click option "Alarm Suppliers - 2" at bounding box center [0, 0] width 0 height 0
click at [152, 95] on input "text" at bounding box center [212, 95] width 231 height 10
type input "OLYMPIC 120517 PO 43690"
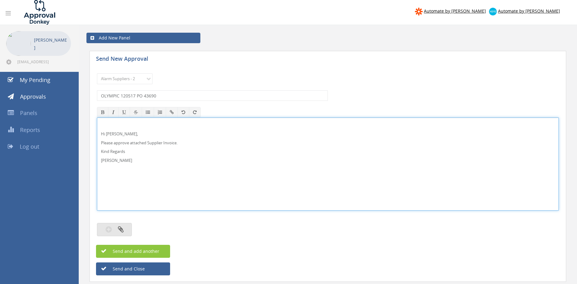
click at [122, 229] on icon "button" at bounding box center [121, 229] width 6 height 7
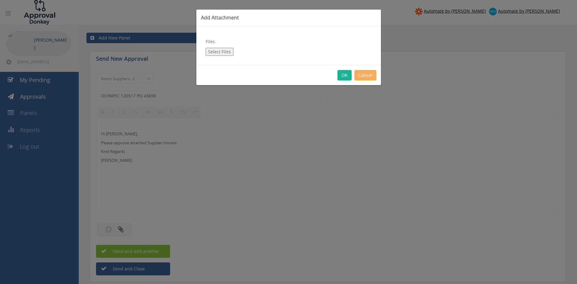
click at [221, 50] on button "Select Files" at bounding box center [220, 52] width 28 height 8
type input "C:\fakepath\OLYMPIC 120517 30.09.25 PO 43690.pdf"
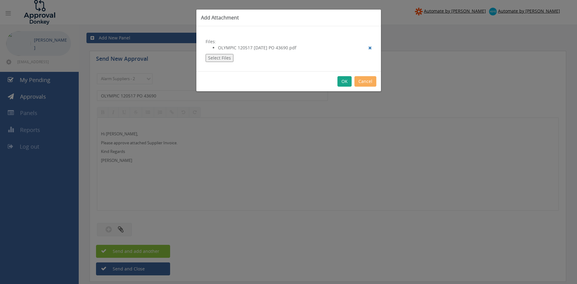
click at [344, 82] on button "OK" at bounding box center [344, 81] width 14 height 10
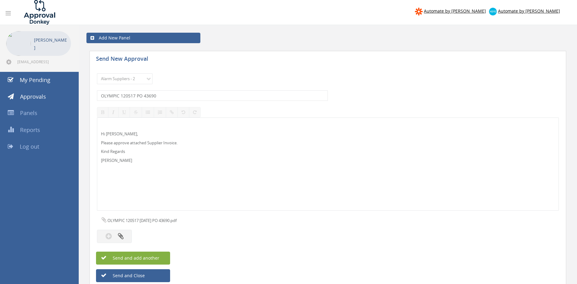
click at [157, 259] on span "Send and add another" at bounding box center [129, 258] width 60 height 6
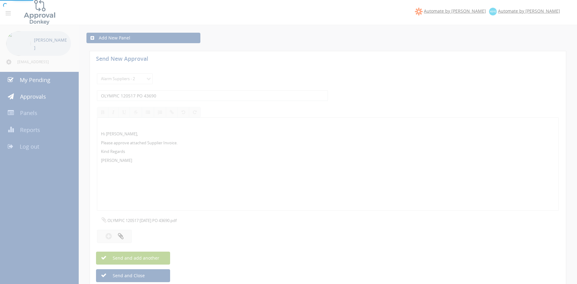
select select
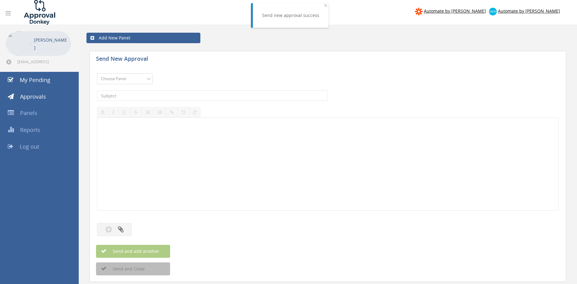
click at [97, 73] on select "Choose Panel Alarm Credits RG - 3 NZ Utilities Cable and SAI Global NZ Alarms-1…" at bounding box center [125, 78] width 56 height 11
select select "9680"
click option "Alarm Suppliers - 2" at bounding box center [0, 0] width 0 height 0
click at [169, 97] on input "text" at bounding box center [212, 95] width 231 height 10
type input "OLYMPIC 12042 PO 43663"
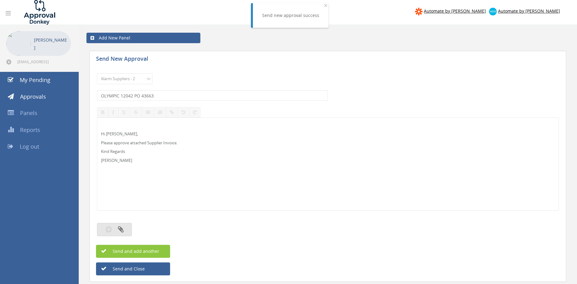
click at [128, 229] on button "button" at bounding box center [114, 229] width 35 height 13
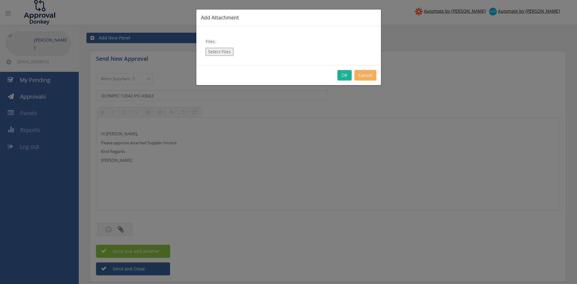
click at [223, 50] on button "Select Files" at bounding box center [220, 52] width 28 height 8
type input "C:\fakepath\OLYMPIC 120472 29.09.25 PO 43663.pdf"
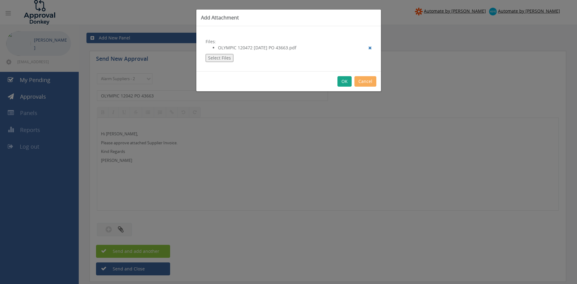
click at [346, 82] on button "OK" at bounding box center [344, 81] width 14 height 10
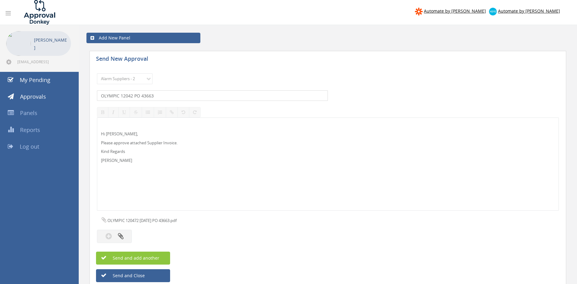
click at [131, 97] on input "OLYMPIC 12042 PO 43663" at bounding box center [212, 95] width 231 height 10
type input "OLYMPIC 120472 PO 43663"
click at [148, 259] on span "Send and add another" at bounding box center [129, 258] width 60 height 6
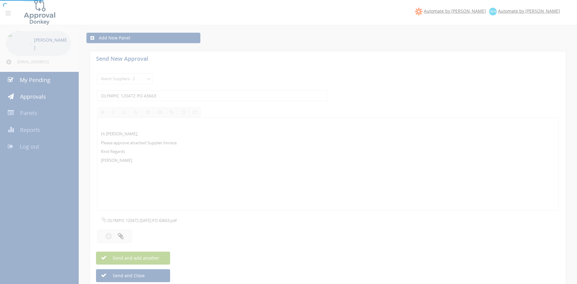
select select
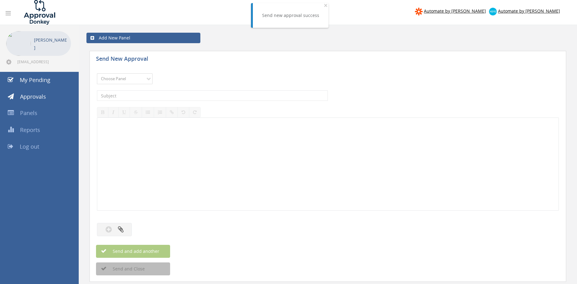
select select "9680"
click option "Alarm Suppliers - 2" at bounding box center [0, 0] width 0 height 0
click at [175, 96] on input "text" at bounding box center [212, 95] width 231 height 10
type input "OLYMPIC 120306 PO 43586"
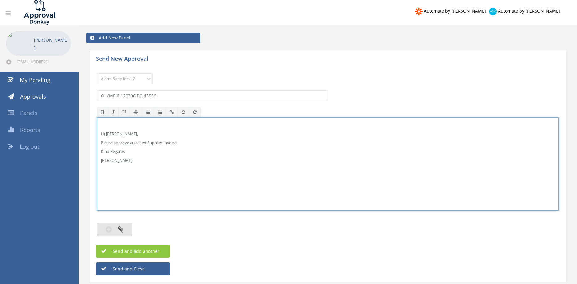
click at [120, 230] on icon "button" at bounding box center [121, 229] width 6 height 7
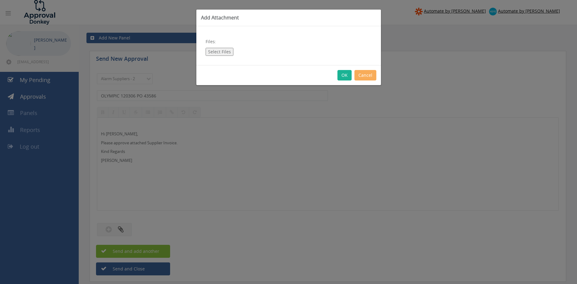
click at [221, 52] on button "Select Files" at bounding box center [220, 52] width 28 height 8
type input "C:\fakepath\OLYMPIC 120306 23.09.25 PO 43586.pdf"
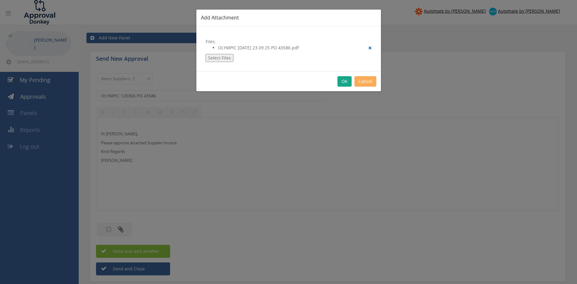
click at [343, 83] on button "OK" at bounding box center [344, 81] width 14 height 10
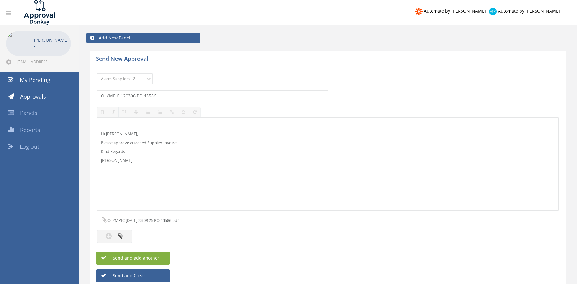
click at [155, 258] on span "Send and add another" at bounding box center [129, 258] width 60 height 6
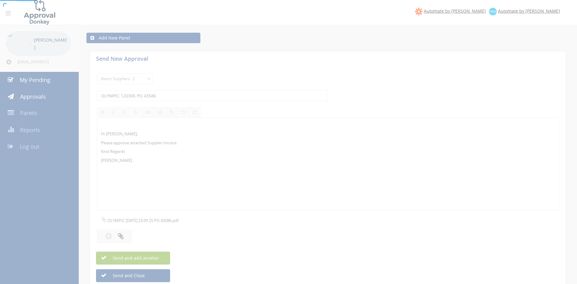
select select
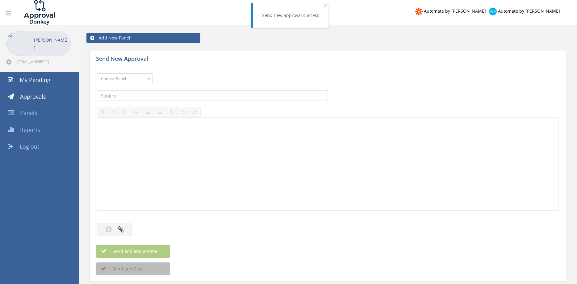
click at [97, 73] on select "Choose Panel Alarm Credits RG - 3 NZ Utilities Cable and SAI Global NZ Alarms-1…" at bounding box center [125, 78] width 56 height 11
select select "9680"
click option "Alarm Suppliers - 2" at bounding box center [0, 0] width 0 height 0
click at [171, 96] on input "text" at bounding box center [212, 95] width 231 height 10
type input "OLYMPIC 120289 PO 43590"
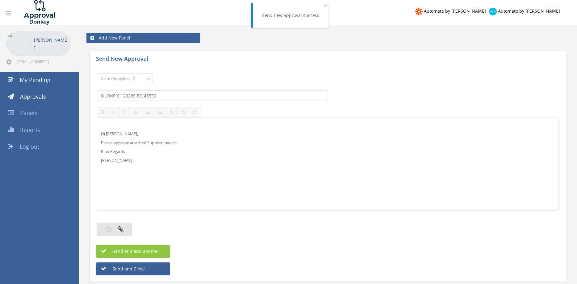
click at [131, 228] on button "button" at bounding box center [114, 229] width 35 height 13
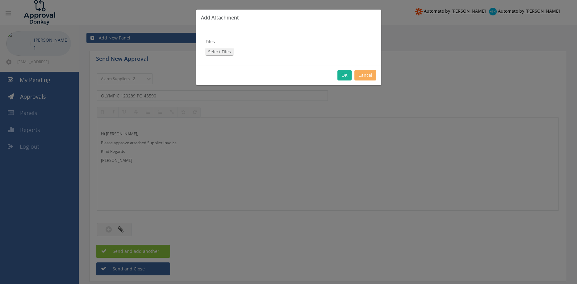
click at [217, 52] on button "Select Files" at bounding box center [220, 52] width 28 height 8
type input "C:\fakepath\OLYMPIC 120289 23.09.25 PO 43590.pdf"
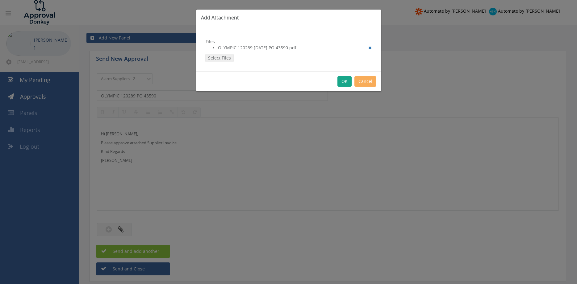
click at [343, 82] on button "OK" at bounding box center [344, 81] width 14 height 10
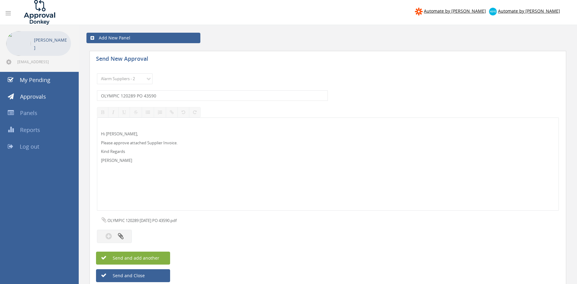
click at [157, 258] on span "Send and add another" at bounding box center [129, 258] width 60 height 6
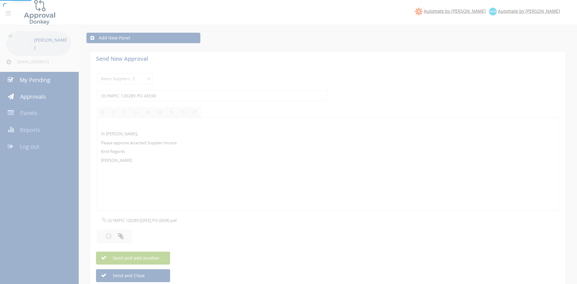
select select
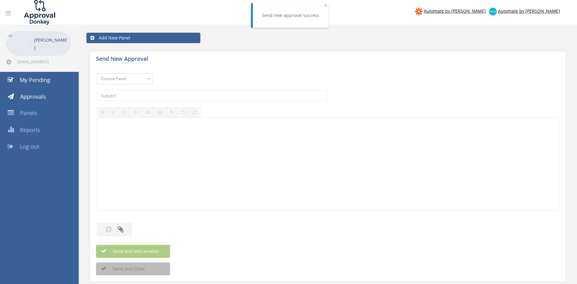
click at [128, 79] on select "Choose Panel Alarm Credits RG - 3 NZ Utilities Cable and SAI Global NZ Alarms-1…" at bounding box center [125, 78] width 56 height 11
select select "9680"
click option "Alarm Suppliers - 2" at bounding box center [0, 0] width 0 height 0
click at [177, 98] on input "text" at bounding box center [212, 95] width 231 height 10
type input "KIDDE 2000057988 PO 43683"
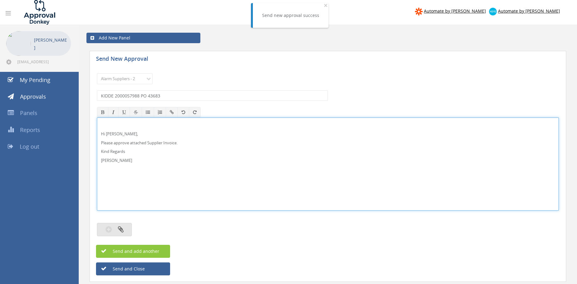
click at [123, 226] on icon "button" at bounding box center [121, 229] width 6 height 7
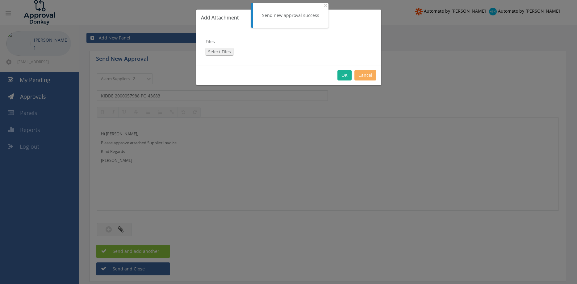
click at [224, 52] on button "Select Files" at bounding box center [220, 52] width 28 height 8
type input "C:\fakepath\KIDDE_2000057988 30.09.25 PO 43683.pdf"
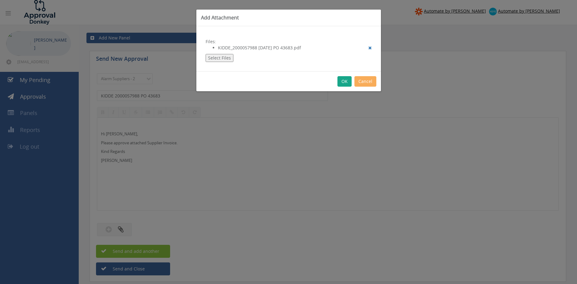
click at [342, 80] on button "OK" at bounding box center [344, 81] width 14 height 10
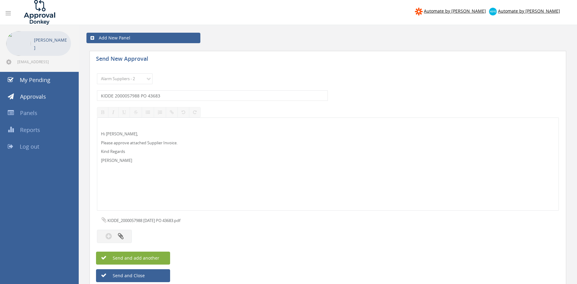
click at [160, 260] on button "Send and add another" at bounding box center [133, 258] width 74 height 13
select select
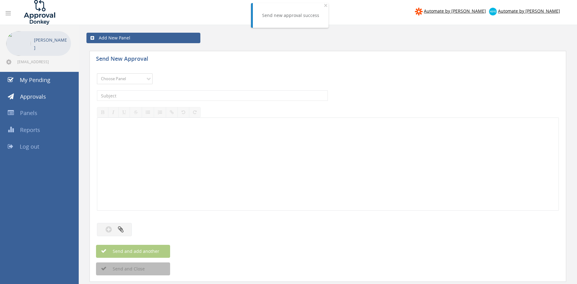
select select "9680"
click option "Alarm Suppliers - 2" at bounding box center [0, 0] width 0 height 0
click at [192, 97] on input "text" at bounding box center [212, 95] width 231 height 10
type input "KIDDE 2000057595 PO 43572"
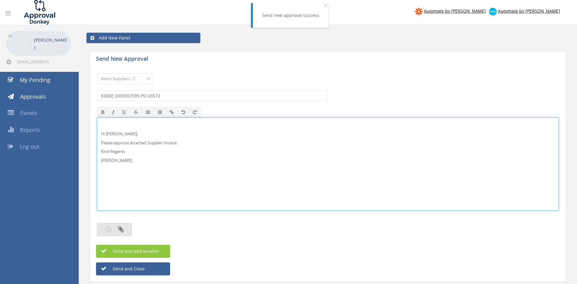
click at [125, 228] on button "button" at bounding box center [114, 229] width 35 height 13
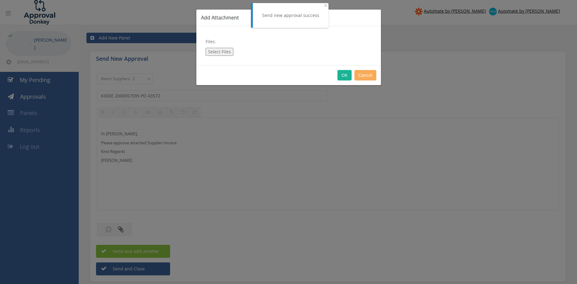
click at [224, 52] on button "Select Files" at bounding box center [220, 52] width 28 height 8
type input "C:\fakepath\KIDDE_2000057595 22.09.25 PO 43572.pdf"
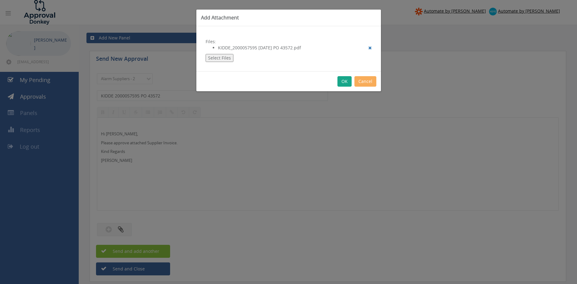
click at [341, 83] on button "OK" at bounding box center [344, 81] width 14 height 10
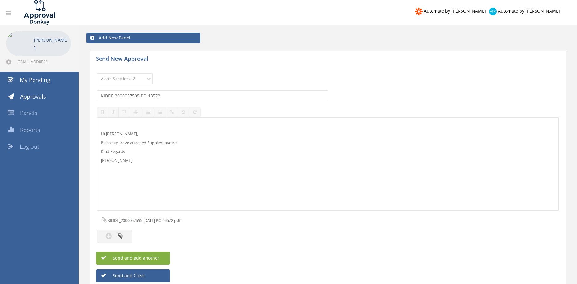
drag, startPoint x: 153, startPoint y: 258, endPoint x: 170, endPoint y: 254, distance: 17.2
click at [153, 258] on span "Send and add another" at bounding box center [129, 258] width 60 height 6
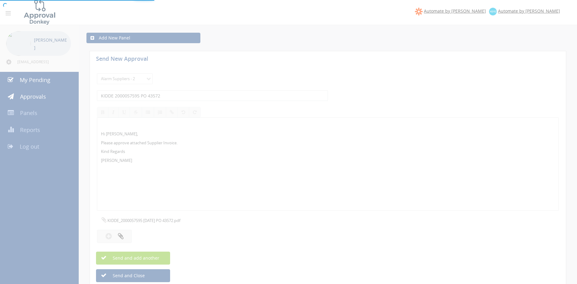
select select
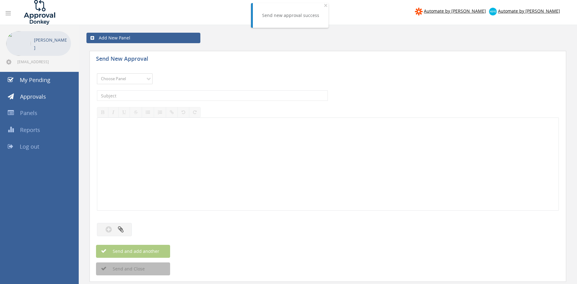
select select "9680"
click option "Alarm Suppliers - 2" at bounding box center [0, 0] width 0 height 0
click at [165, 93] on input "text" at bounding box center [212, 95] width 231 height 10
type input "HONEYWELL 527109797 PO 42389"
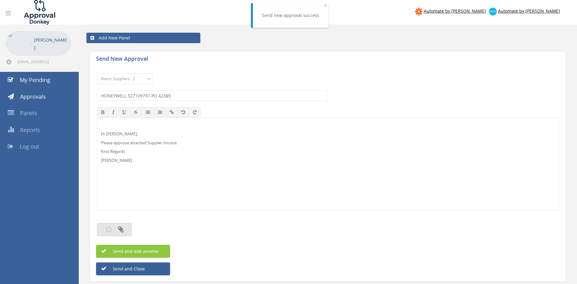
click at [124, 229] on button "button" at bounding box center [114, 229] width 35 height 13
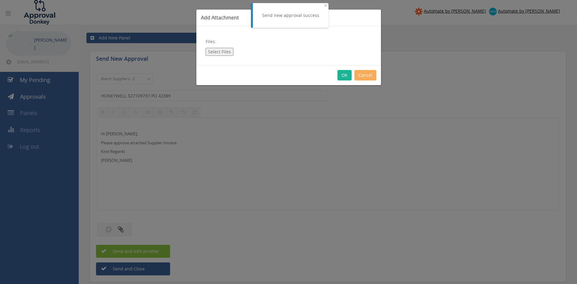
click at [220, 52] on button "Select Files" at bounding box center [220, 52] width 28 height 8
type input "C:\fakepath\HONEYWELL 5271029797 24.09.25 PO 42389.pdf"
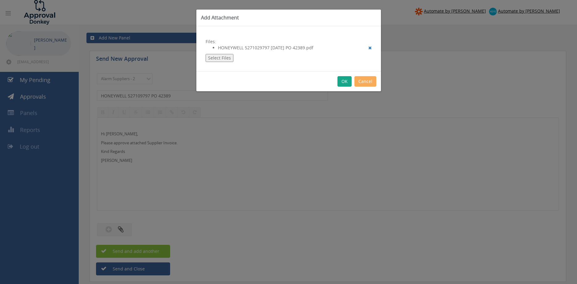
click at [341, 81] on button "OK" at bounding box center [344, 81] width 14 height 10
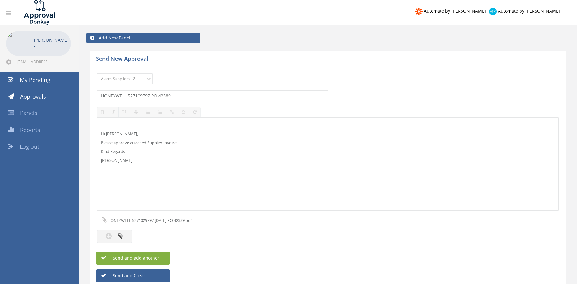
click at [166, 258] on button "Send and add another" at bounding box center [133, 258] width 74 height 13
select select
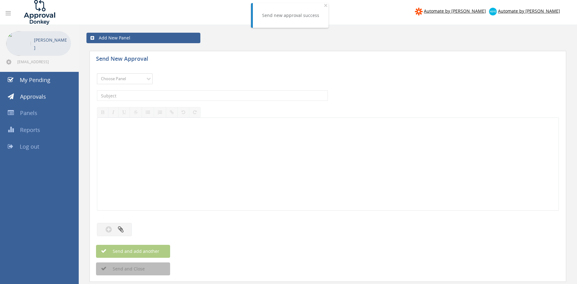
select select "9680"
click option "Alarm Suppliers - 2" at bounding box center [0, 0] width 0 height 0
click at [182, 95] on input "text" at bounding box center [212, 95] width 231 height 10
type input "ELECTRA 237189 PO 43542"
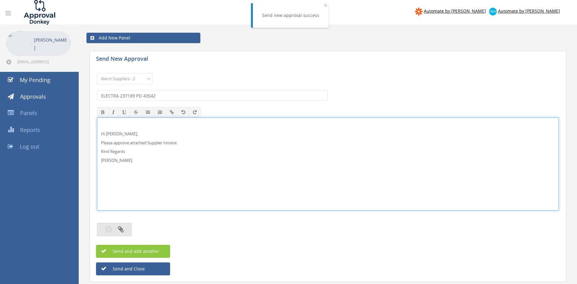
click at [122, 232] on icon "button" at bounding box center [121, 229] width 6 height 7
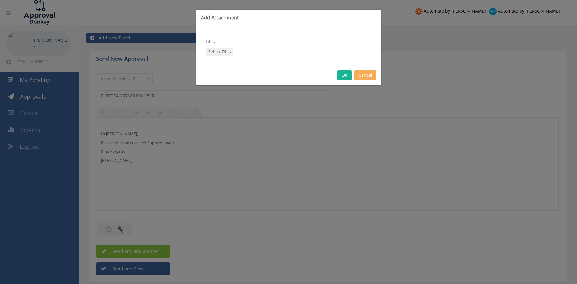
click at [220, 55] on button "Select Files" at bounding box center [220, 52] width 28 height 8
type input "C:\fakepath\ELECTRA 2376189 22.09.25 PO 43542.pdf"
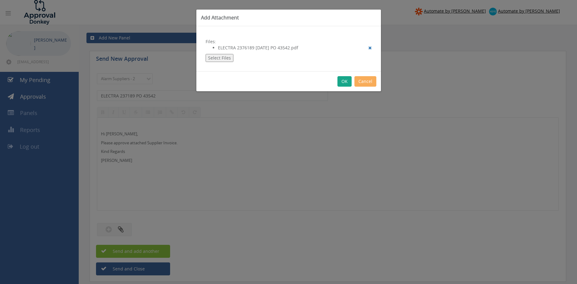
click at [345, 81] on button "OK" at bounding box center [344, 81] width 14 height 10
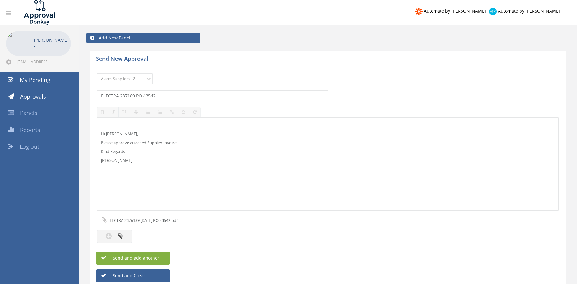
click at [162, 260] on button "Send and add another" at bounding box center [133, 258] width 74 height 13
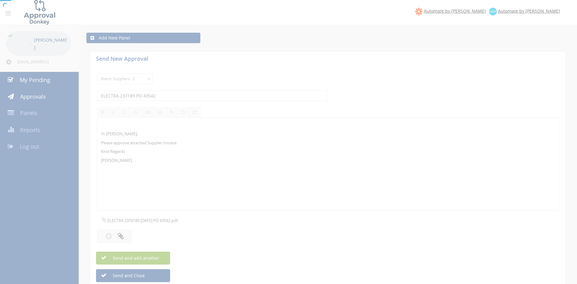
select select
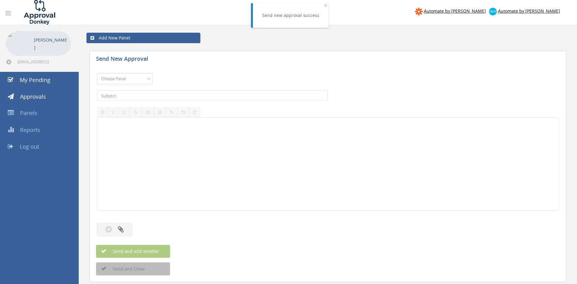
select select "9680"
click option "Alarm Suppliers - 2" at bounding box center [0, 0] width 0 height 0
click at [176, 92] on input "text" at bounding box center [212, 95] width 231 height 10
type input "ALTRONIC 1811084 PO 43636"
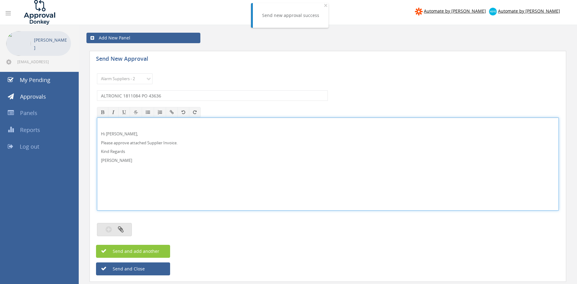
click at [119, 232] on icon "button" at bounding box center [121, 229] width 6 height 7
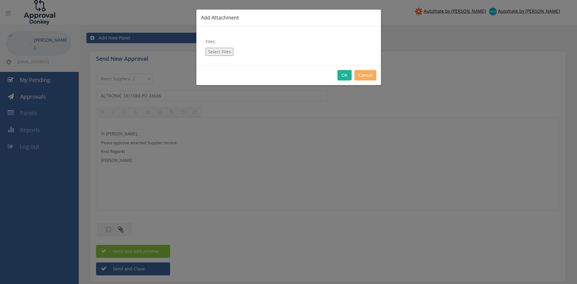
click at [216, 48] on button "Select Files" at bounding box center [220, 52] width 28 height 8
type input "C:\fakepath\ALTRONIC 1811084 25.09.25 PO 43636.pdf"
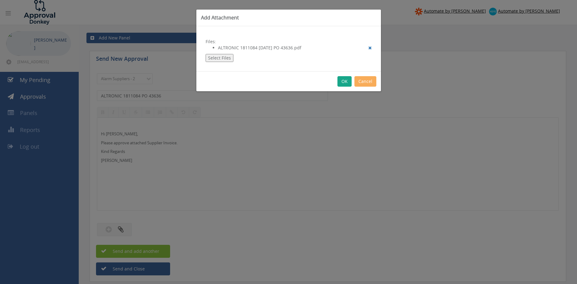
click at [343, 82] on button "OK" at bounding box center [344, 81] width 14 height 10
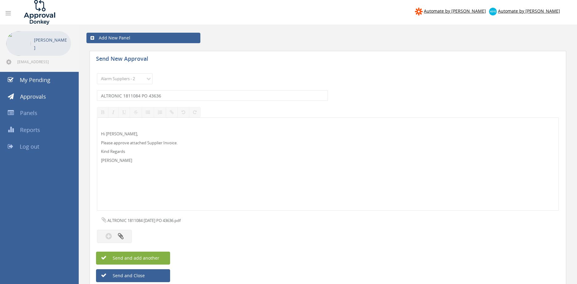
click at [163, 257] on button "Send and add another" at bounding box center [133, 258] width 74 height 13
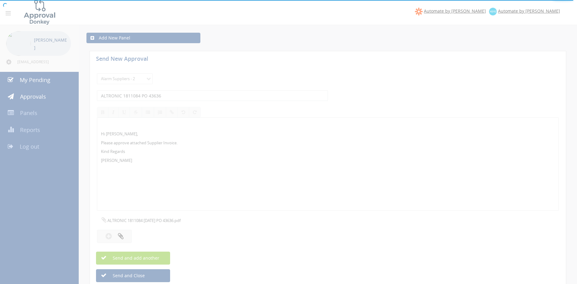
select select
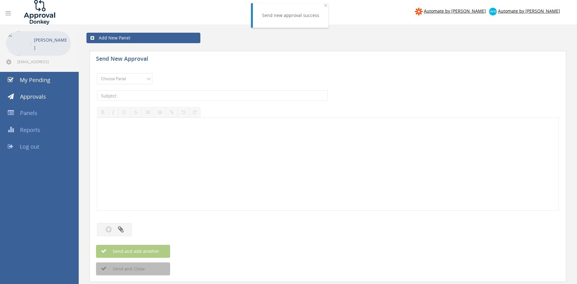
click at [267, 161] on div at bounding box center [327, 164] width 461 height 93
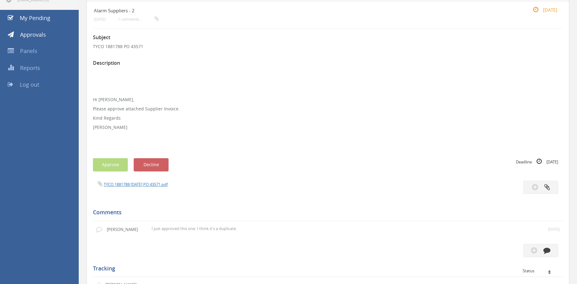
scroll to position [67, 0]
